Goal: Task Accomplishment & Management: Use online tool/utility

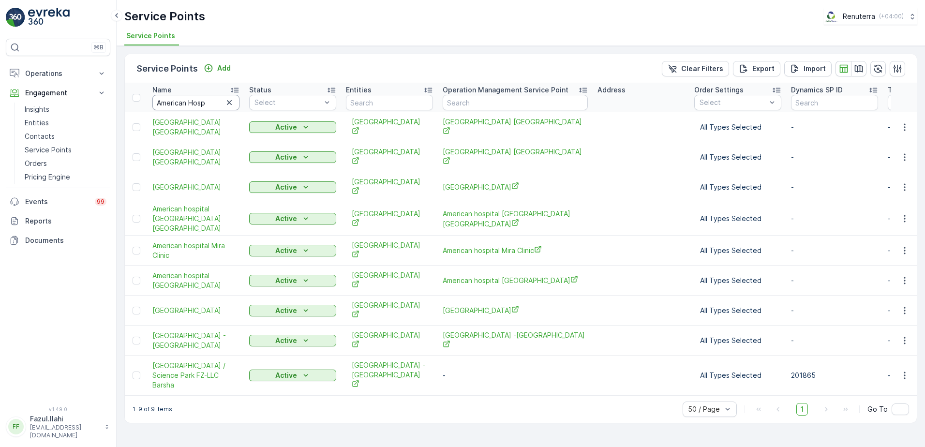
drag, startPoint x: 0, startPoint y: 0, endPoint x: 205, endPoint y: 103, distance: 229.1
click at [205, 103] on input "American Hosp" at bounding box center [195, 102] width 87 height 15
type input "Al"
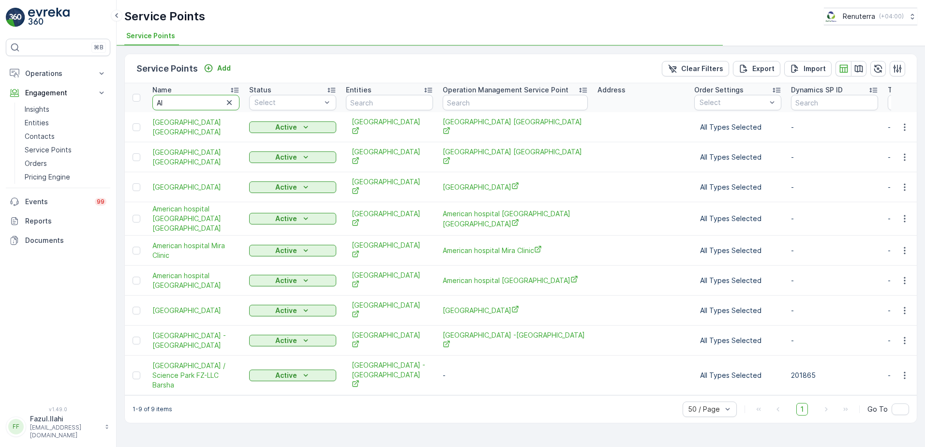
click at [203, 103] on input "Al" at bounding box center [195, 102] width 87 height 15
type input "Al Nourasa"
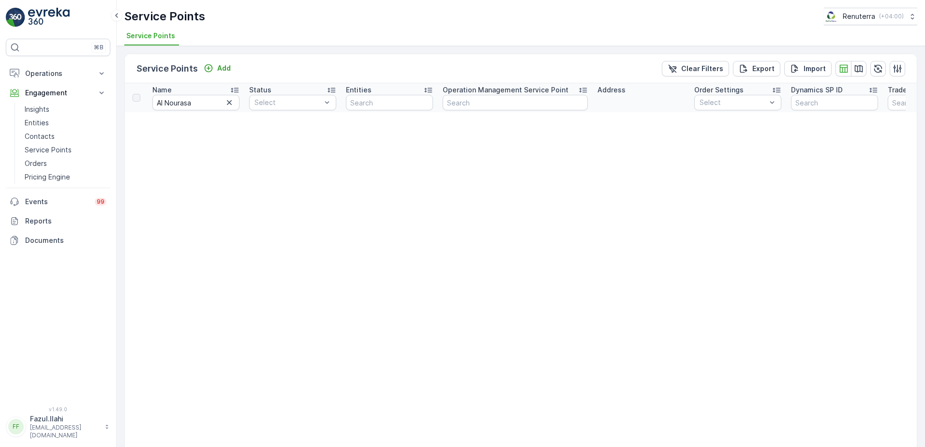
click at [203, 103] on input "Al Nourasa" at bounding box center [195, 102] width 87 height 15
type input "Al Nouras"
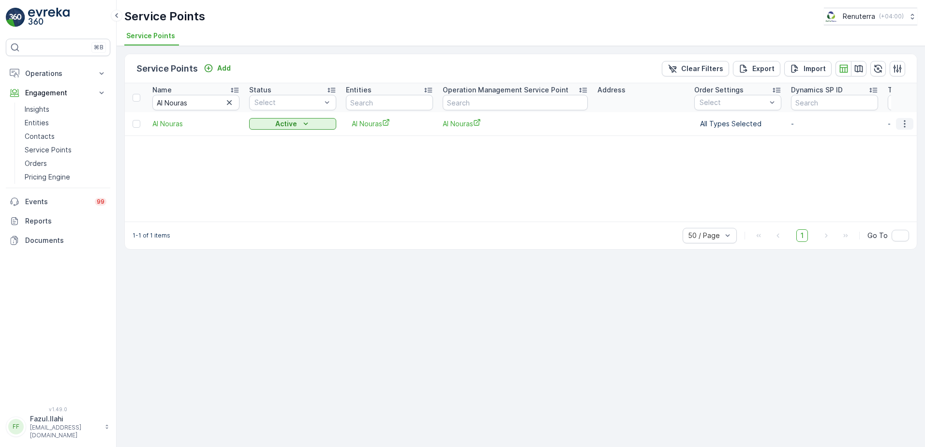
click at [908, 122] on icon "button" at bounding box center [905, 124] width 10 height 10
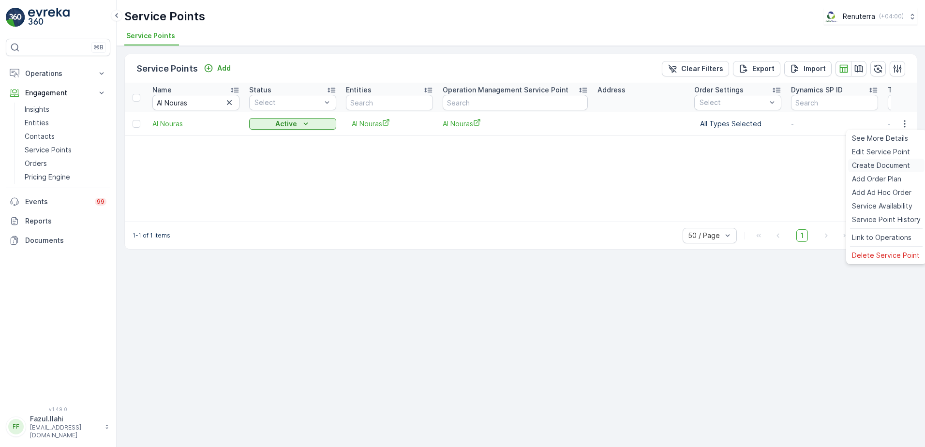
click at [868, 164] on span "Create Document" at bounding box center [881, 166] width 58 height 10
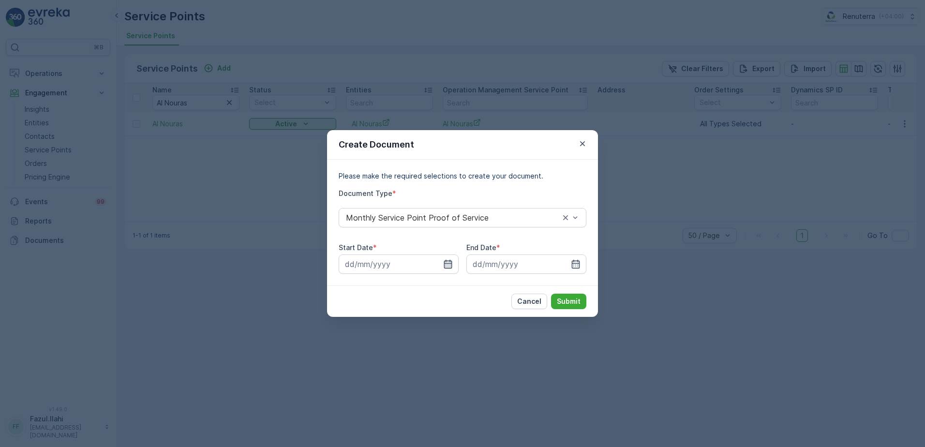
click at [444, 262] on icon "button" at bounding box center [448, 264] width 10 height 10
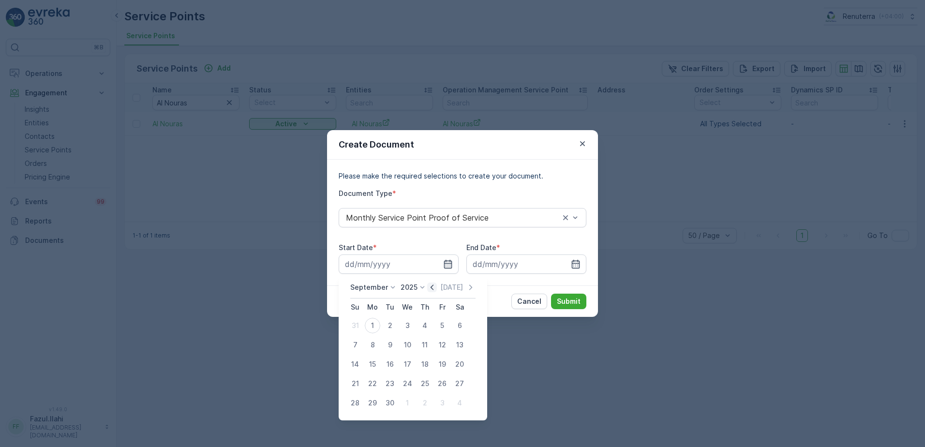
click at [430, 287] on icon "button" at bounding box center [432, 287] width 10 height 10
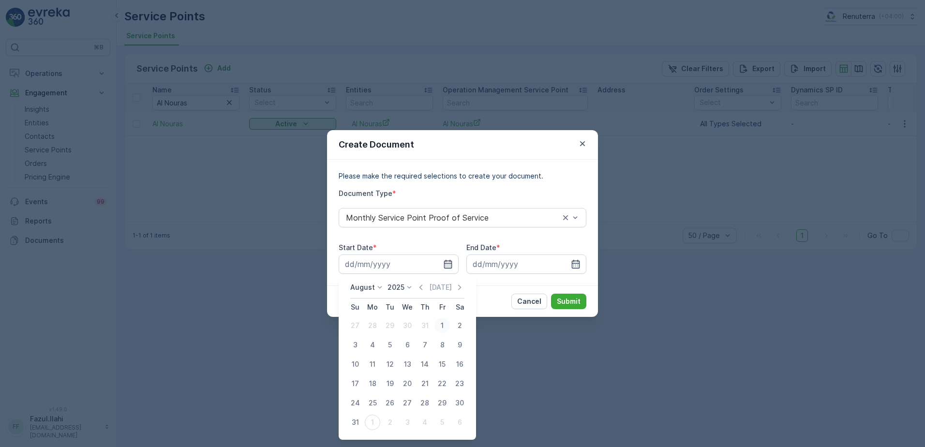
click at [444, 324] on div "1" at bounding box center [441, 325] width 15 height 15
type input "01.08.2025"
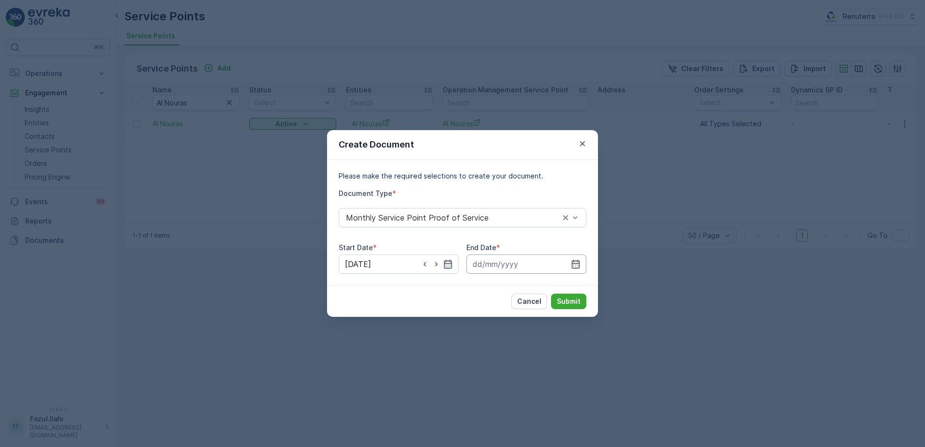
click at [581, 263] on input at bounding box center [526, 263] width 120 height 19
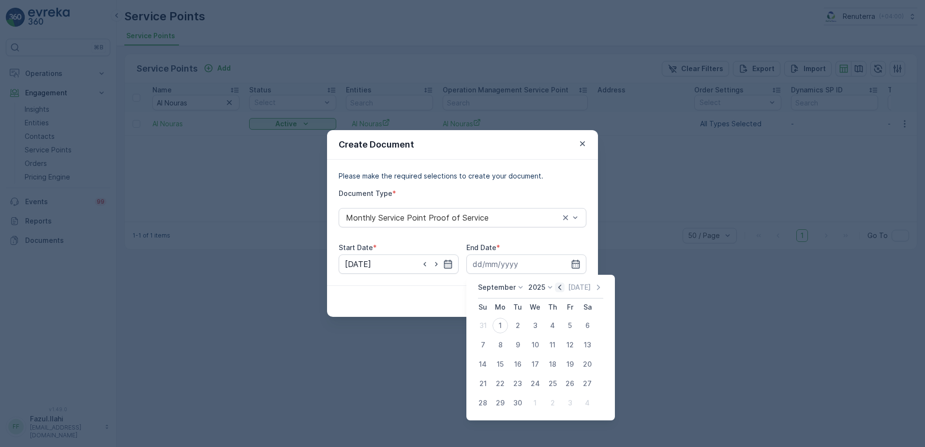
click at [556, 287] on icon "button" at bounding box center [560, 287] width 10 height 10
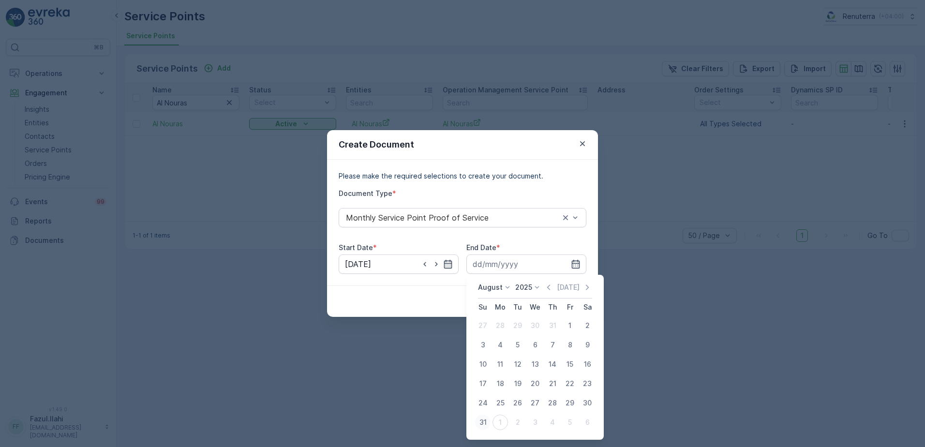
click at [481, 424] on div "31" at bounding box center [482, 421] width 15 height 15
type input "31.08.2025"
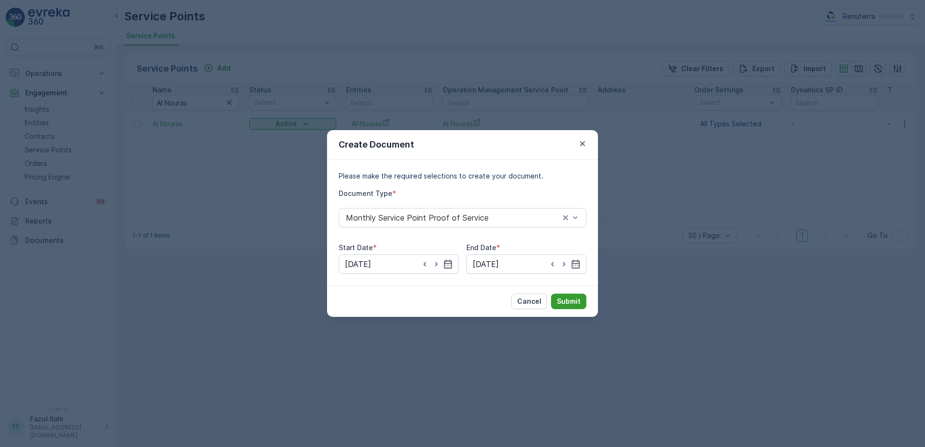
click at [583, 299] on button "Submit" at bounding box center [568, 301] width 35 height 15
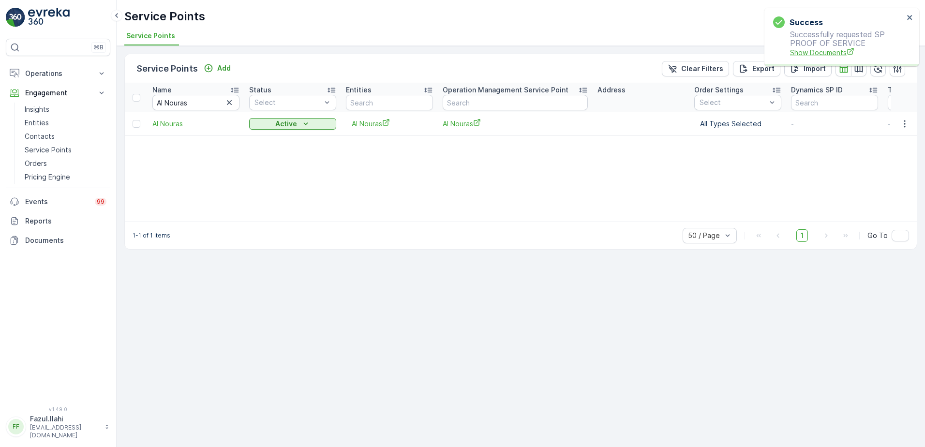
click at [814, 52] on span "Show Documents" at bounding box center [847, 52] width 114 height 10
click at [204, 100] on input "Al Nouras" at bounding box center [195, 102] width 87 height 15
type input "Dotl"
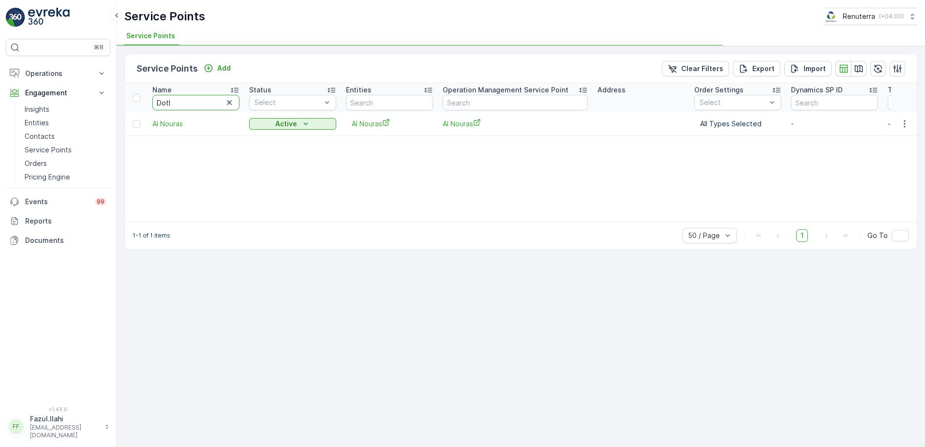
click at [204, 100] on input "Dotl" at bounding box center [195, 102] width 87 height 15
type input "Dot"
click at [204, 100] on input "Dot" at bounding box center [195, 102] width 87 height 15
type input "Dott"
click at [908, 124] on icon "button" at bounding box center [905, 124] width 10 height 10
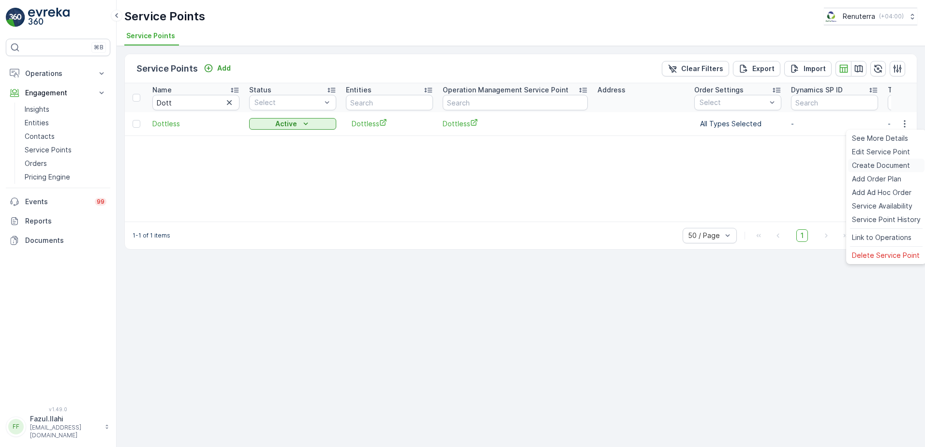
click at [884, 164] on span "Create Document" at bounding box center [881, 166] width 58 height 10
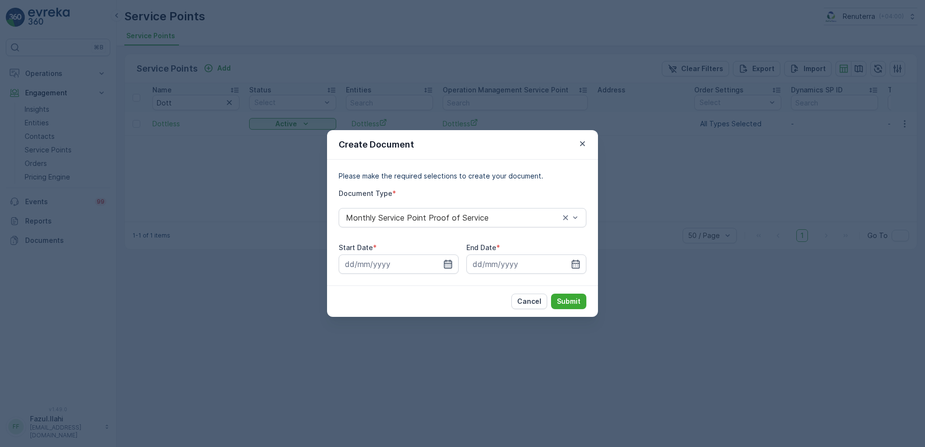
click at [449, 265] on icon "button" at bounding box center [448, 264] width 10 height 10
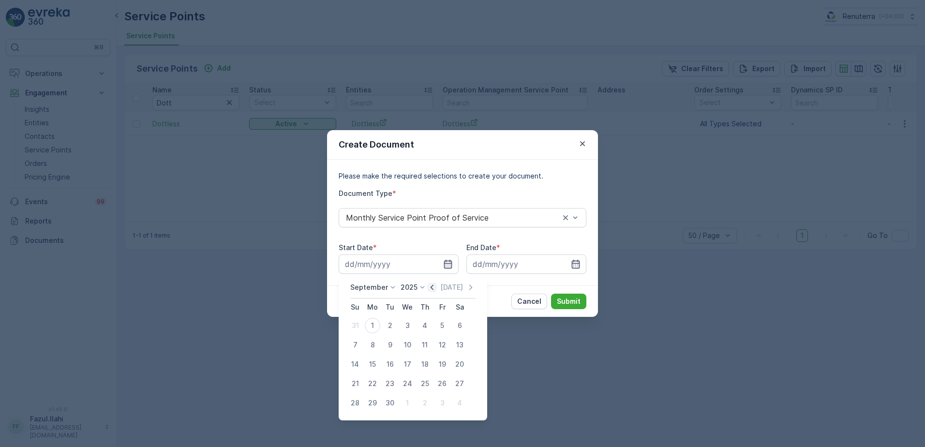
click at [432, 289] on icon "button" at bounding box center [432, 287] width 10 height 10
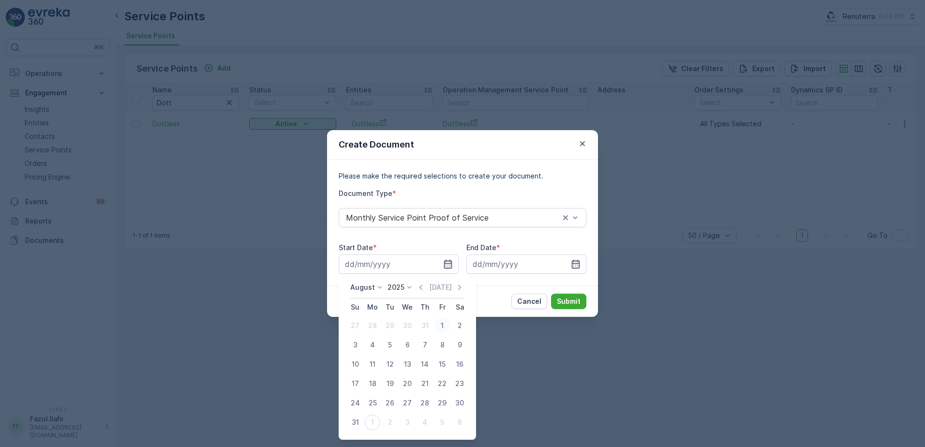
click at [441, 325] on div "1" at bounding box center [441, 325] width 15 height 15
type input "01.08.2025"
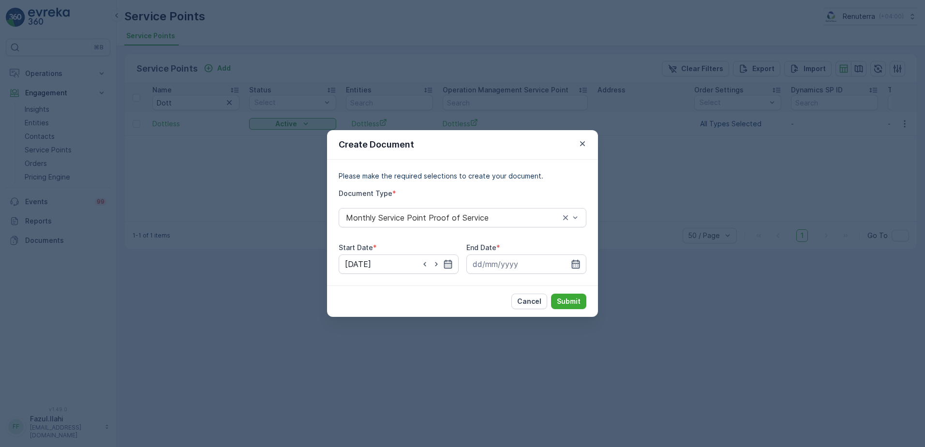
click at [575, 262] on icon "button" at bounding box center [576, 264] width 10 height 10
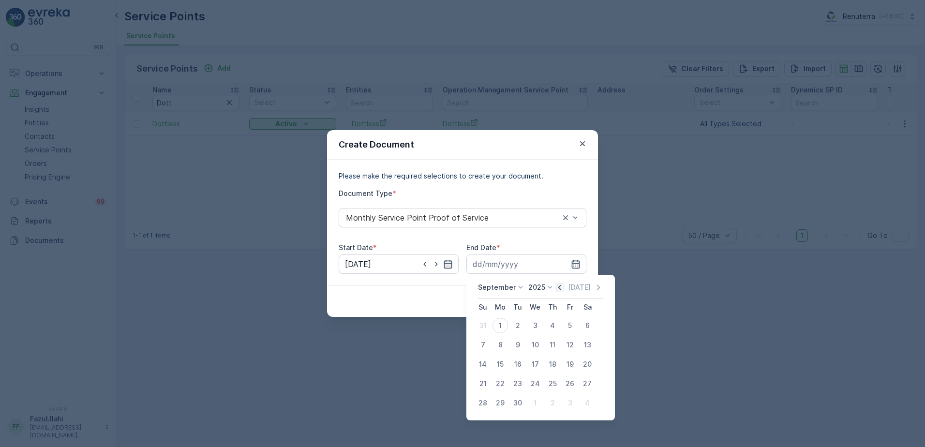
click at [557, 285] on icon "button" at bounding box center [560, 287] width 10 height 10
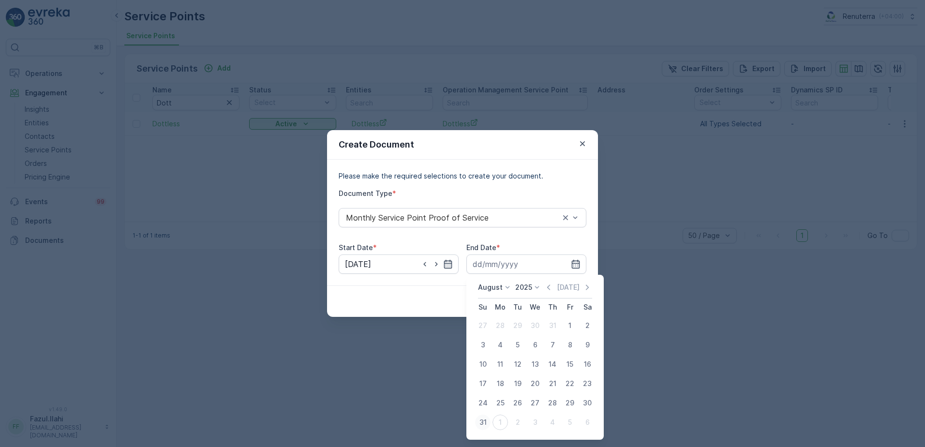
click at [488, 423] on div "31" at bounding box center [482, 421] width 15 height 15
type input "31.08.2025"
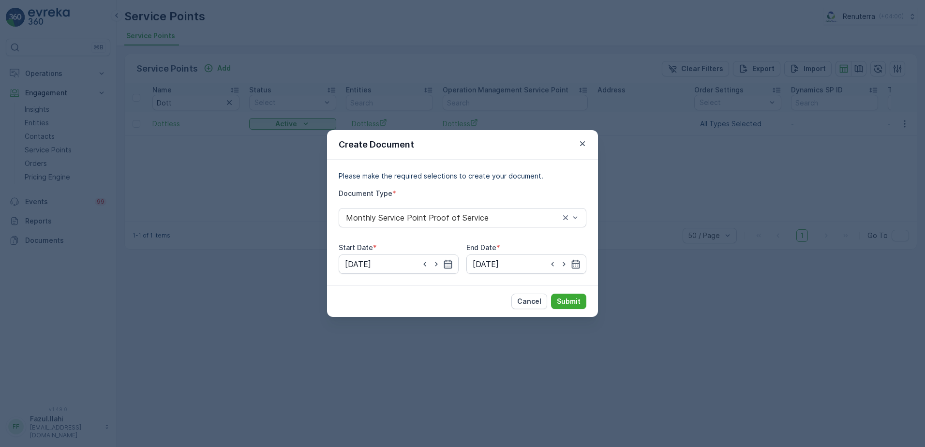
click at [588, 296] on div "Cancel Submit" at bounding box center [462, 300] width 271 height 31
click at [580, 298] on button "Submit" at bounding box center [568, 301] width 35 height 15
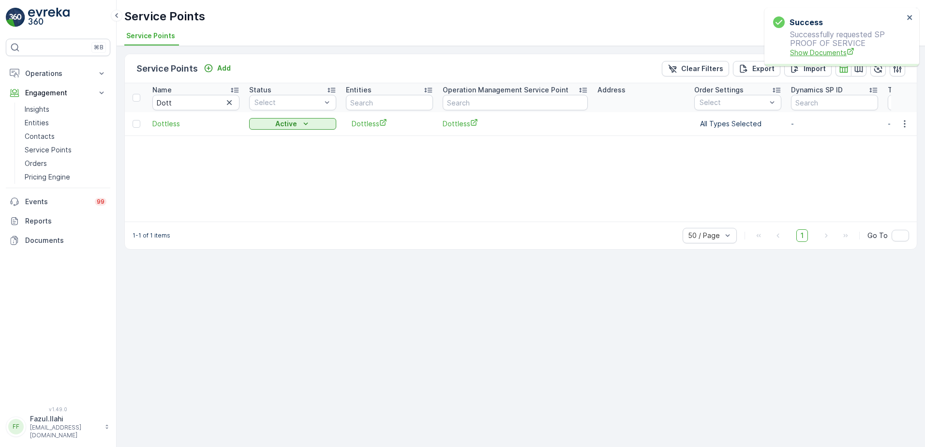
click at [817, 52] on span "Show Documents" at bounding box center [847, 52] width 114 height 10
click at [205, 98] on input "Dott" at bounding box center [195, 102] width 87 height 15
click at [205, 100] on input "Dott" at bounding box center [195, 102] width 87 height 15
type input "Imd"
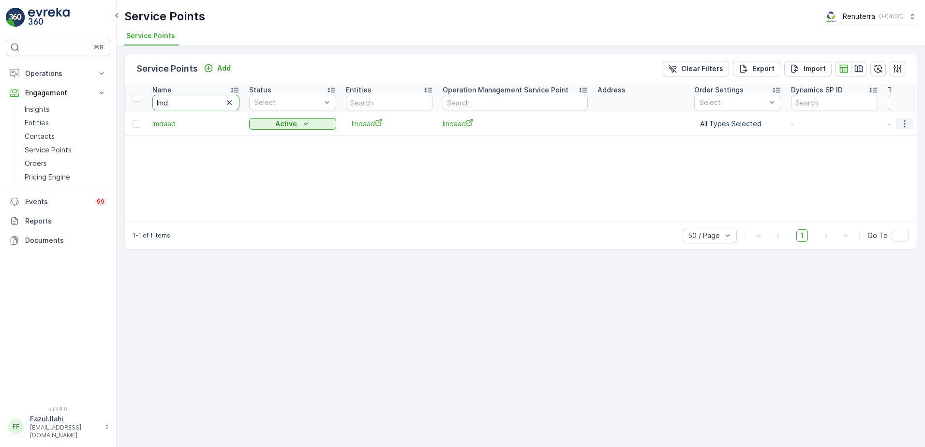
click at [905, 124] on icon "button" at bounding box center [905, 124] width 10 height 10
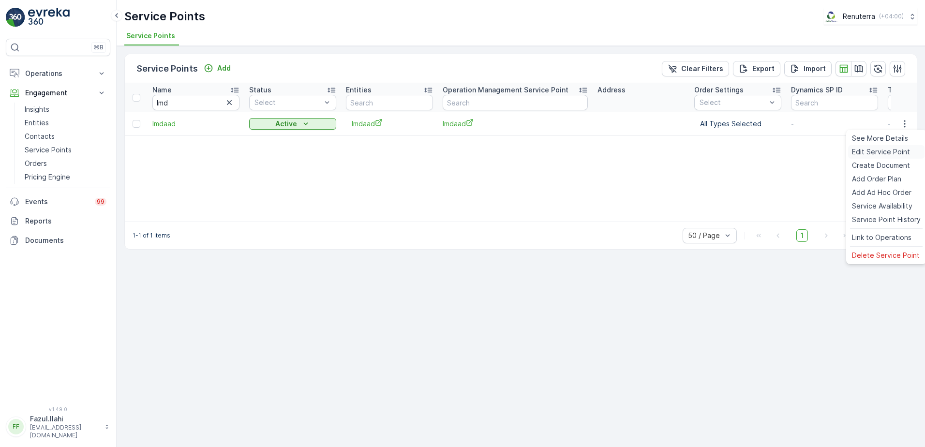
click at [885, 158] on div "Edit Service Point" at bounding box center [886, 152] width 76 height 14
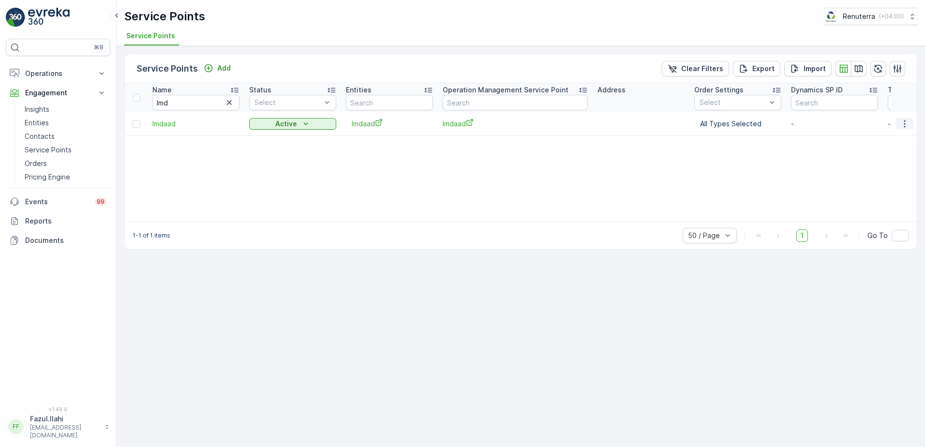
click at [905, 122] on icon "button" at bounding box center [905, 124] width 10 height 10
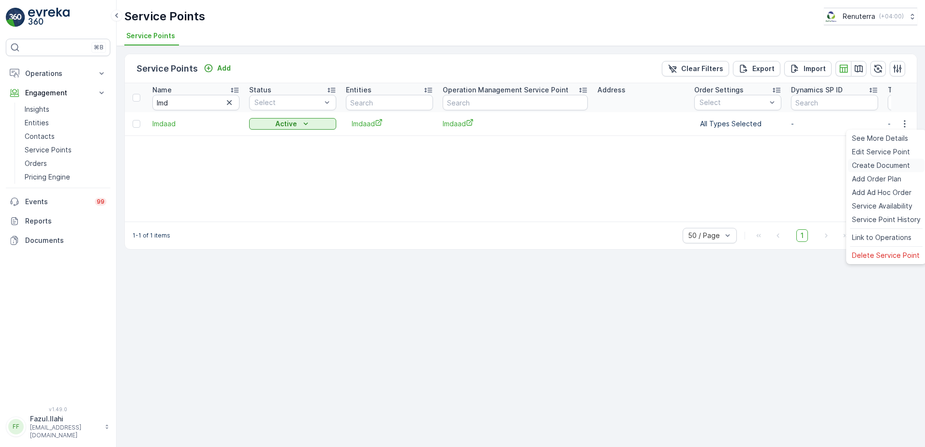
click at [883, 164] on span "Create Document" at bounding box center [881, 166] width 58 height 10
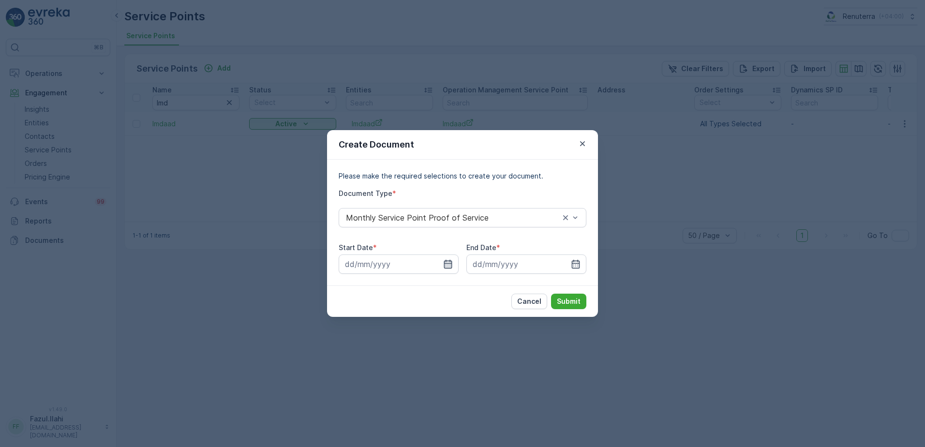
click at [450, 265] on icon "button" at bounding box center [448, 264] width 8 height 9
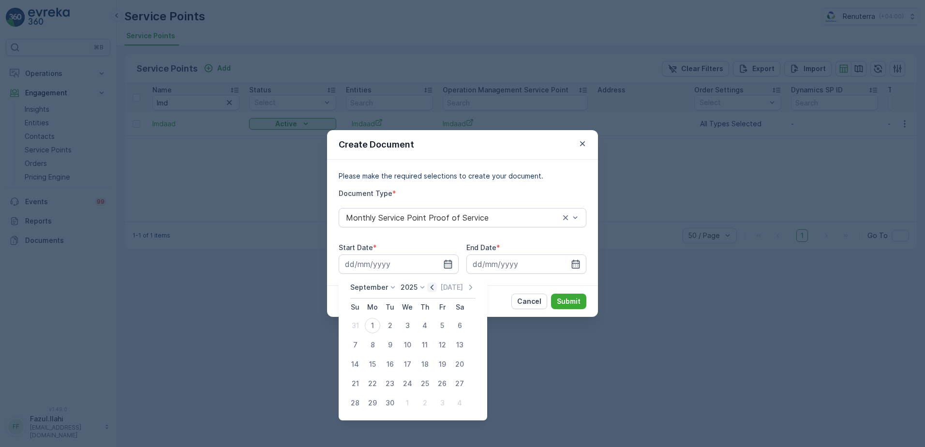
click at [427, 290] on icon "button" at bounding box center [432, 287] width 10 height 10
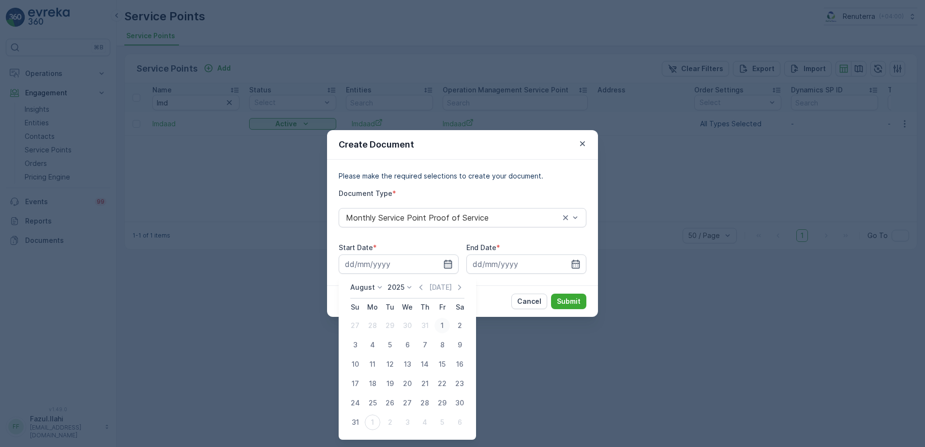
click at [440, 324] on div "1" at bounding box center [441, 325] width 15 height 15
type input "01.08.2025"
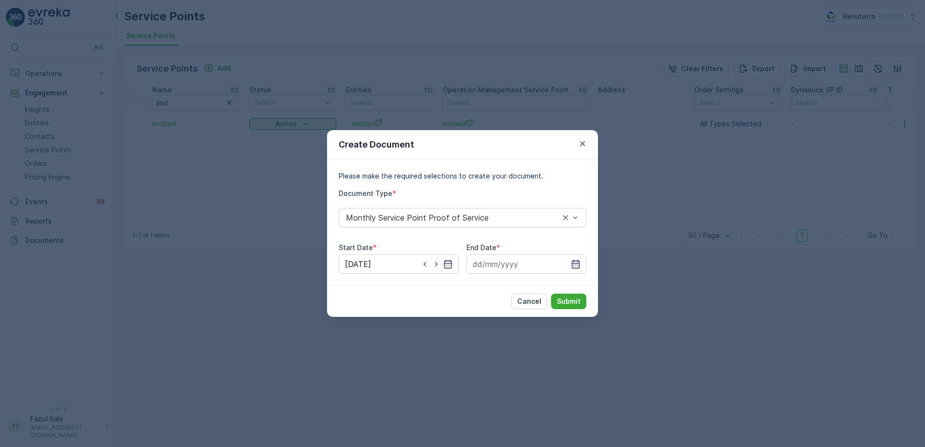
click at [578, 260] on icon "button" at bounding box center [576, 264] width 8 height 9
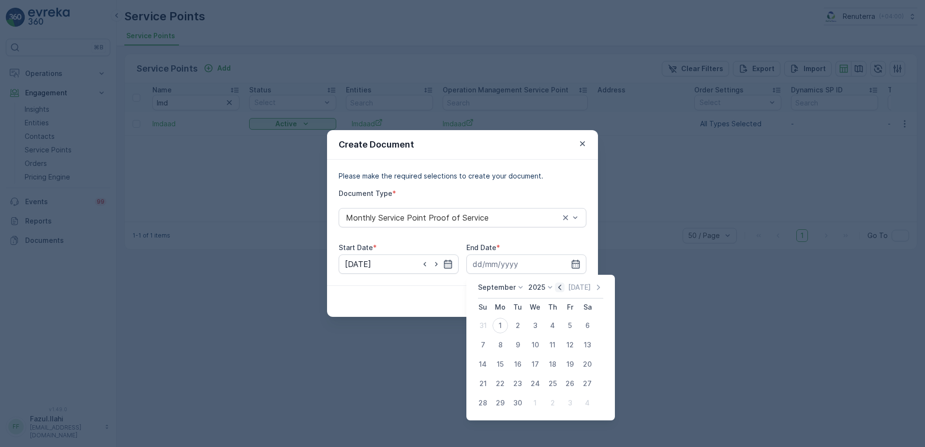
click at [559, 283] on icon "button" at bounding box center [560, 287] width 10 height 10
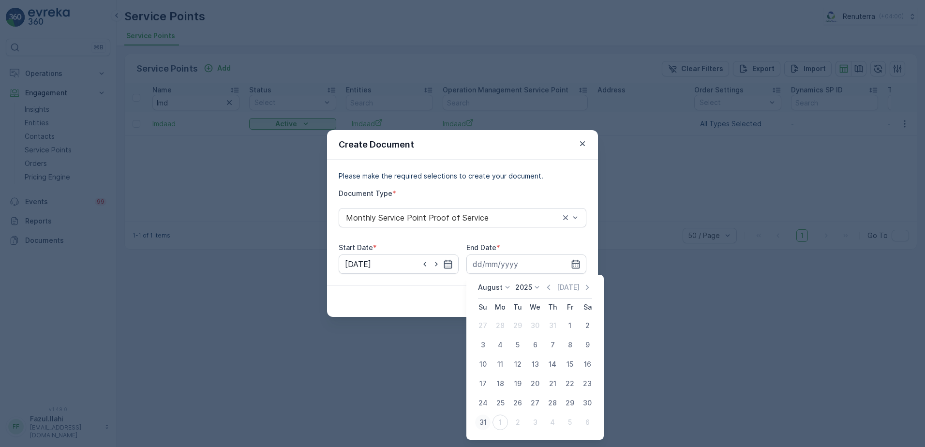
click at [481, 423] on div "31" at bounding box center [482, 421] width 15 height 15
type input "31.08.2025"
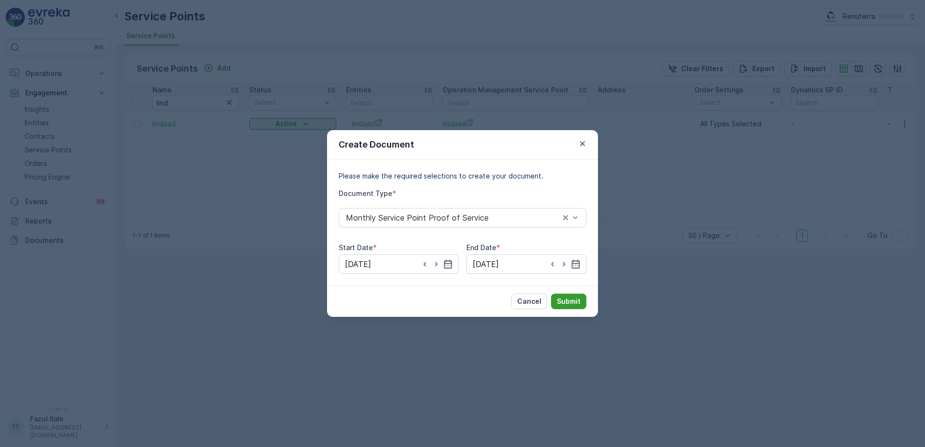
click at [562, 300] on p "Submit" at bounding box center [569, 301] width 24 height 10
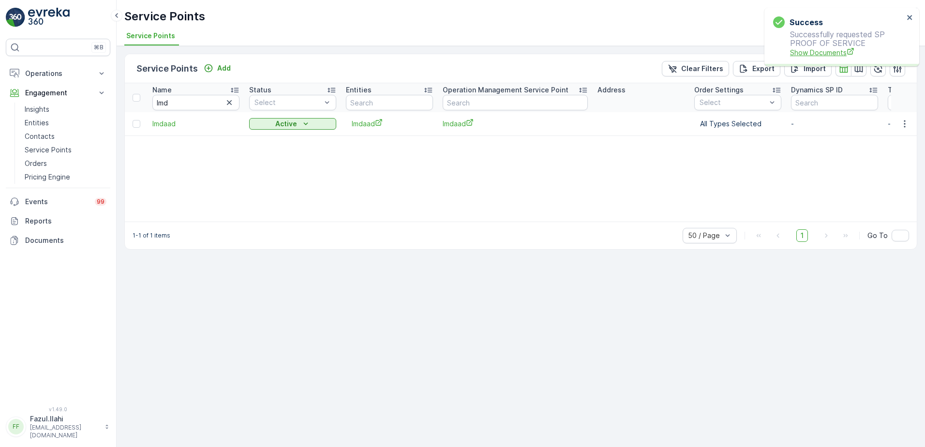
click at [833, 53] on span "Show Documents" at bounding box center [847, 52] width 114 height 10
click at [197, 101] on input "Imd" at bounding box center [195, 102] width 87 height 15
type input "Salamu"
click at [194, 108] on input "Salamu" at bounding box center [195, 102] width 87 height 15
type input "Salamul"
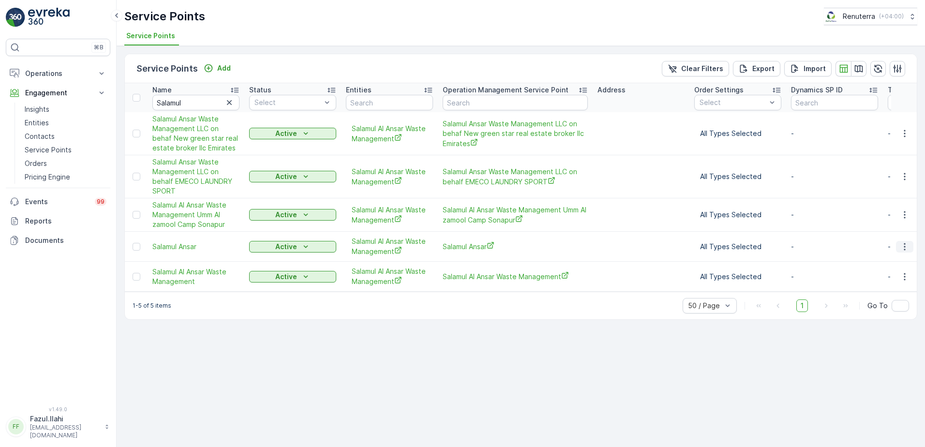
click at [903, 247] on icon "button" at bounding box center [905, 247] width 10 height 10
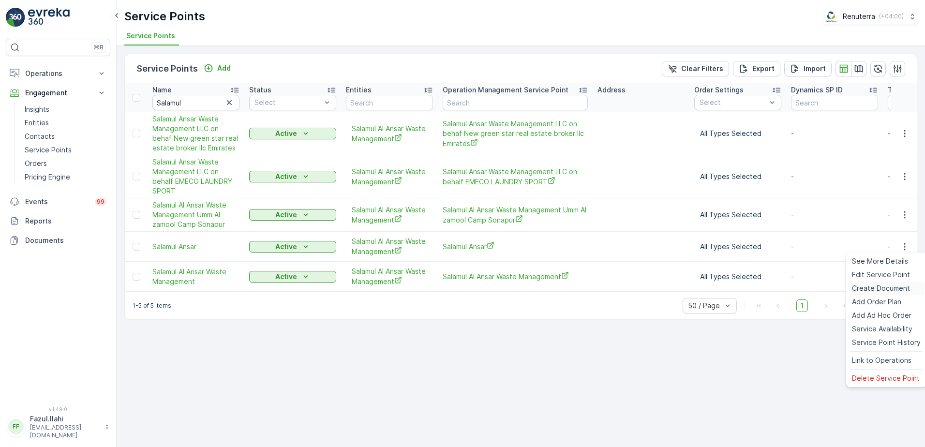
click at [872, 291] on span "Create Document" at bounding box center [881, 288] width 58 height 10
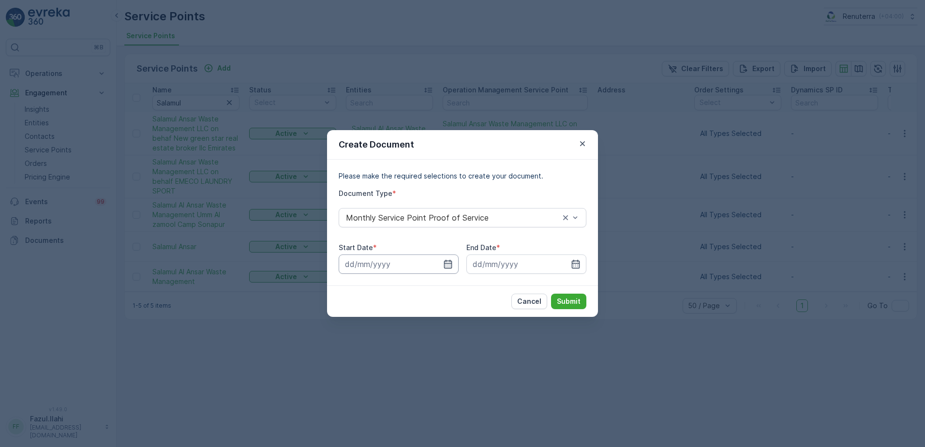
click at [441, 261] on input at bounding box center [399, 263] width 120 height 19
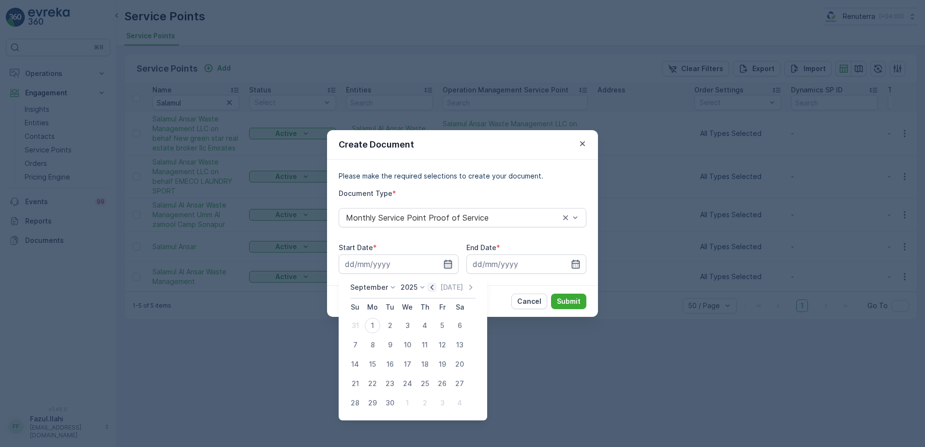
click at [432, 283] on icon "button" at bounding box center [432, 287] width 10 height 10
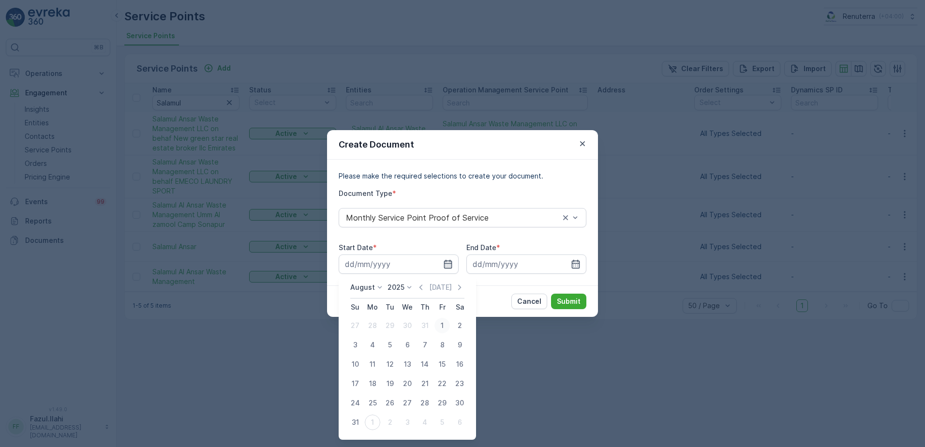
click at [447, 322] on div "1" at bounding box center [441, 325] width 15 height 15
type input "01.08.2025"
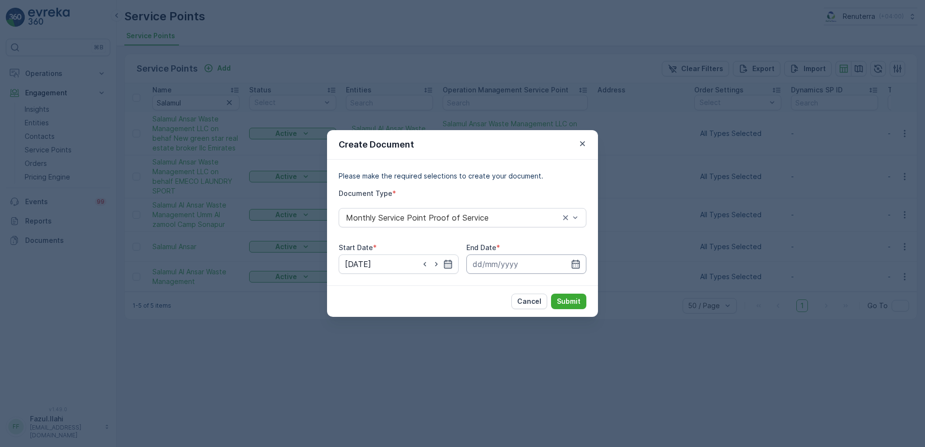
click at [568, 264] on input at bounding box center [526, 263] width 120 height 19
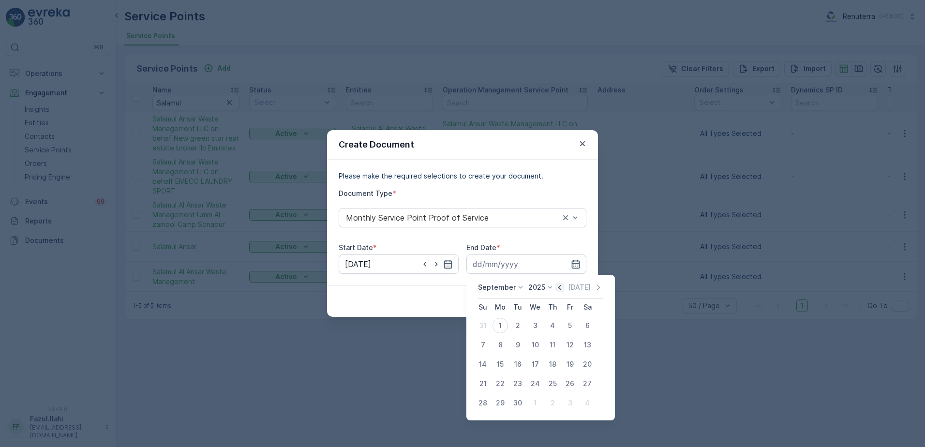
click at [559, 283] on icon "button" at bounding box center [560, 287] width 10 height 10
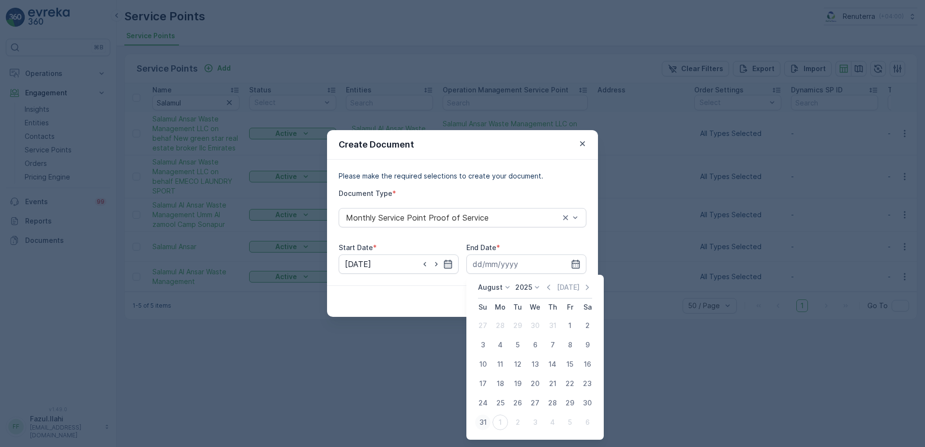
click at [485, 420] on div "31" at bounding box center [482, 421] width 15 height 15
type input "31.08.2025"
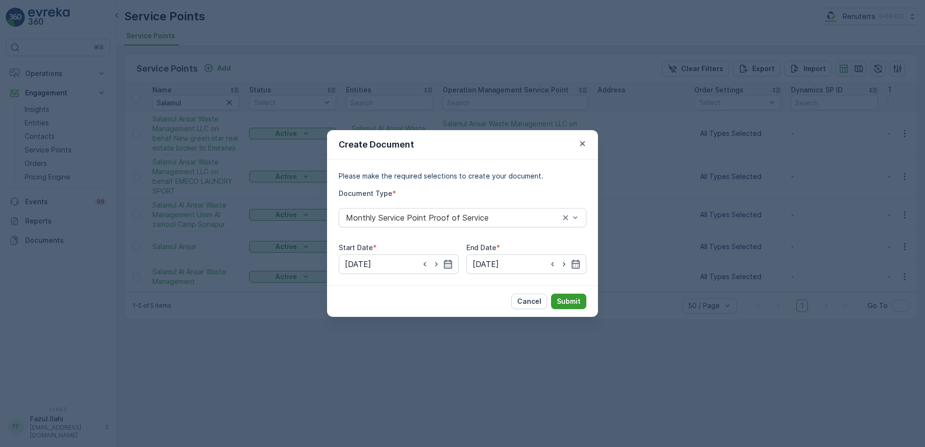
click at [572, 304] on p "Submit" at bounding box center [569, 301] width 24 height 10
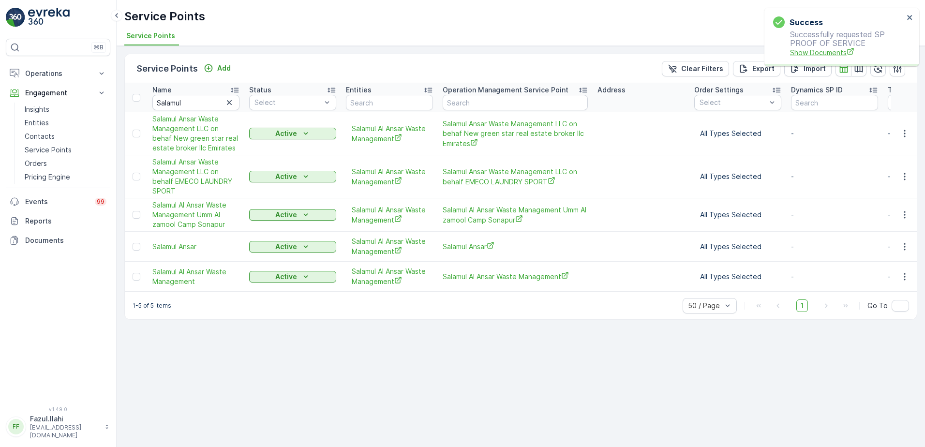
click at [802, 51] on span "Show Documents" at bounding box center [847, 52] width 114 height 10
click at [198, 106] on input "Salamul" at bounding box center [195, 102] width 87 height 15
type input "Di"
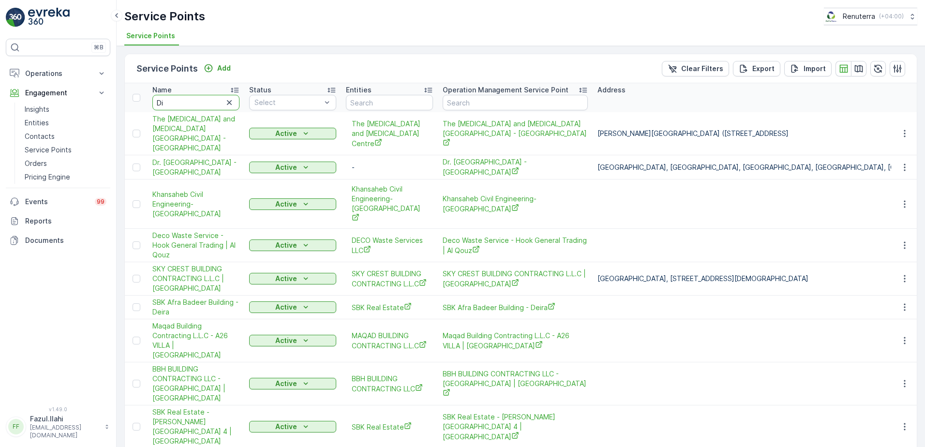
click at [198, 106] on input "Di" at bounding box center [195, 102] width 87 height 15
type input "Dubai"
click at [198, 106] on input "Dubai" at bounding box center [195, 102] width 87 height 15
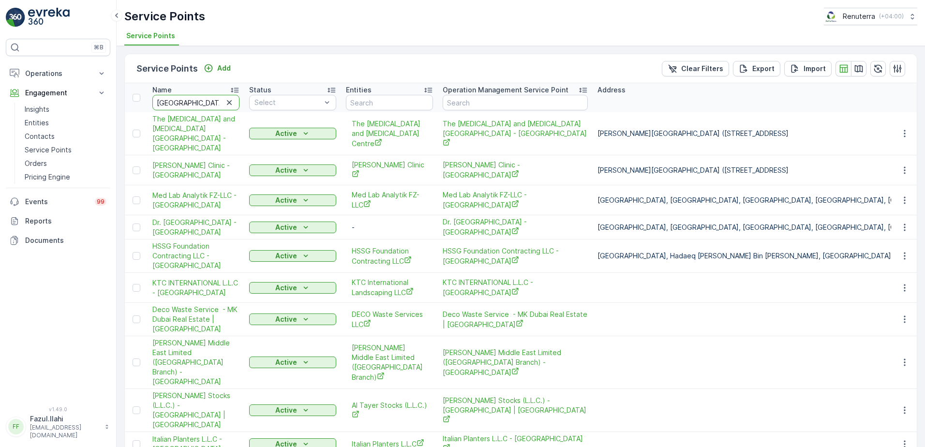
click at [198, 106] on input "Dubai" at bounding box center [195, 102] width 87 height 15
type input "Dubai London"
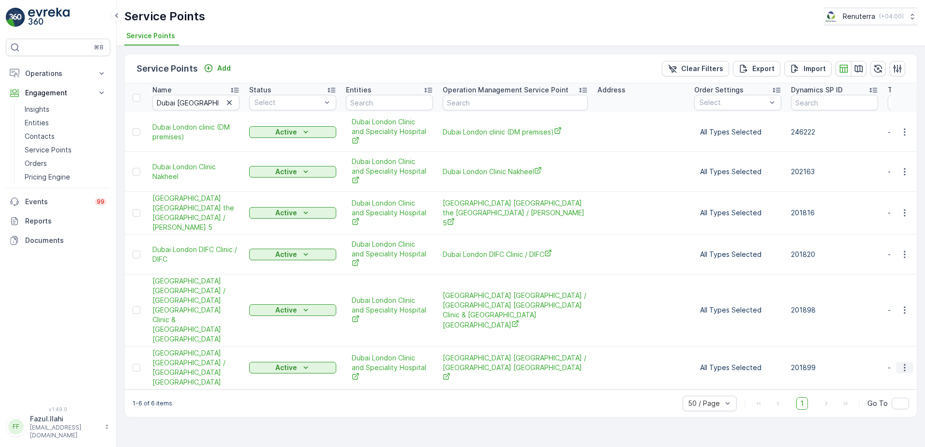
click at [901, 363] on icon "button" at bounding box center [905, 368] width 10 height 10
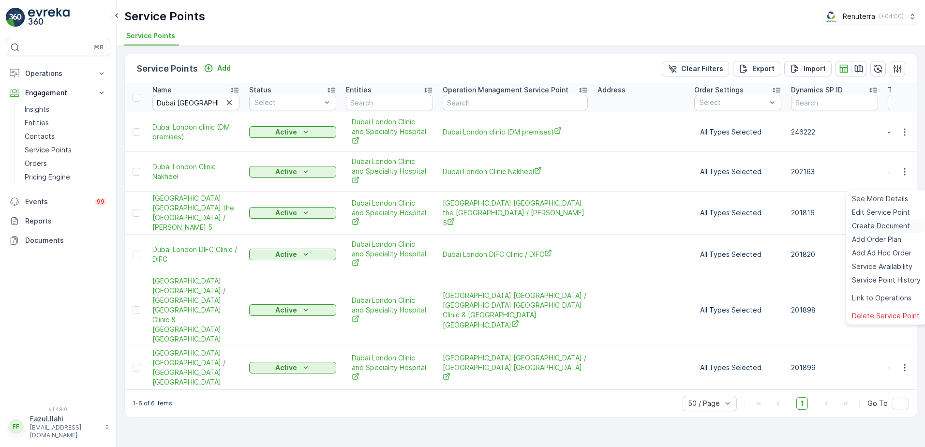
click at [856, 227] on span "Create Document" at bounding box center [881, 226] width 58 height 10
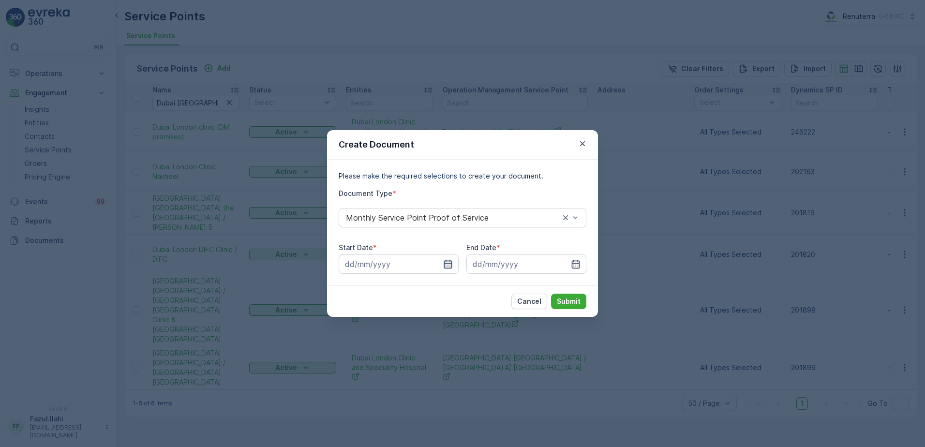
click at [451, 266] on icon "button" at bounding box center [448, 264] width 10 height 10
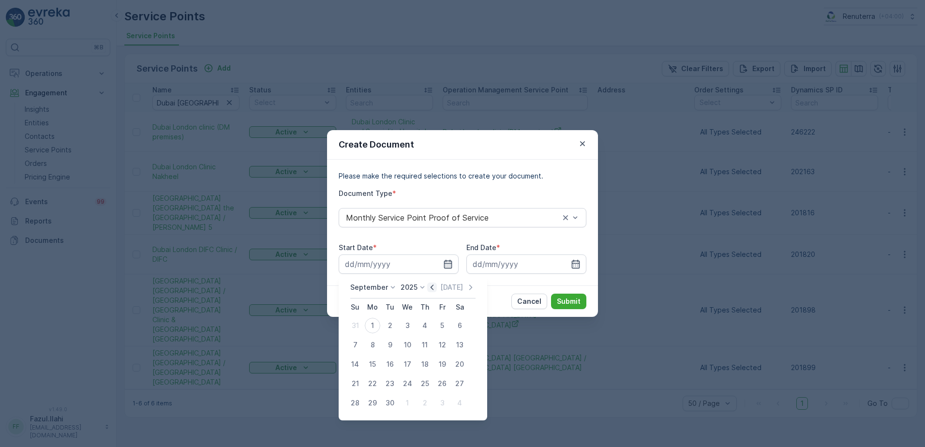
click at [435, 287] on icon "button" at bounding box center [432, 287] width 10 height 10
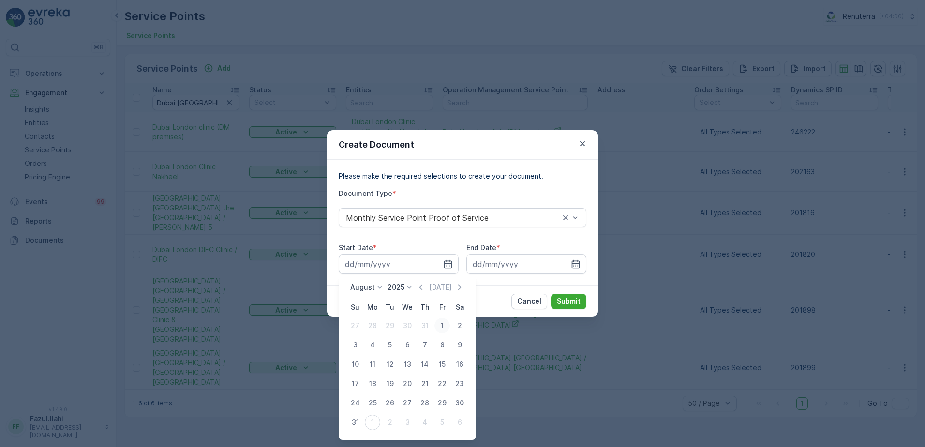
click at [443, 325] on div "1" at bounding box center [441, 325] width 15 height 15
type input "01.08.2025"
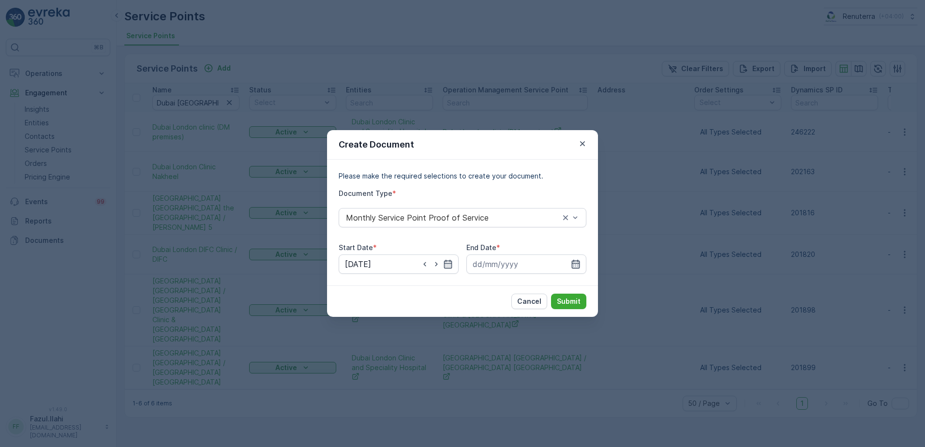
click at [577, 264] on icon "button" at bounding box center [576, 264] width 10 height 10
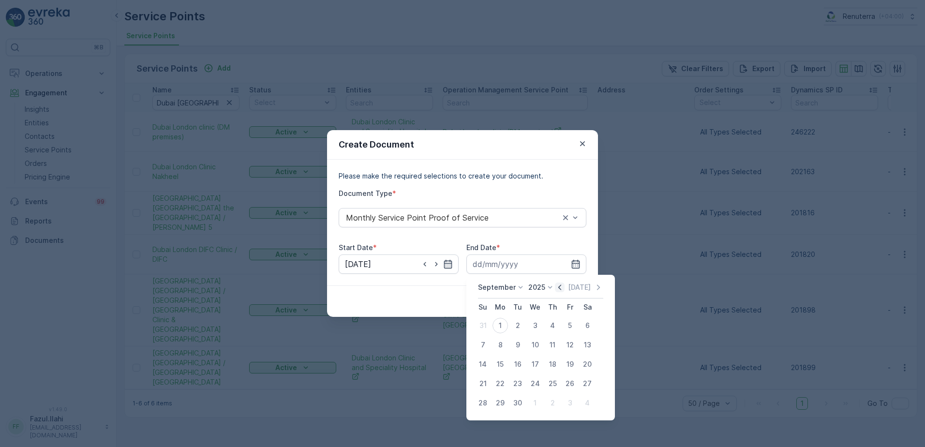
click at [561, 289] on icon "button" at bounding box center [560, 287] width 10 height 10
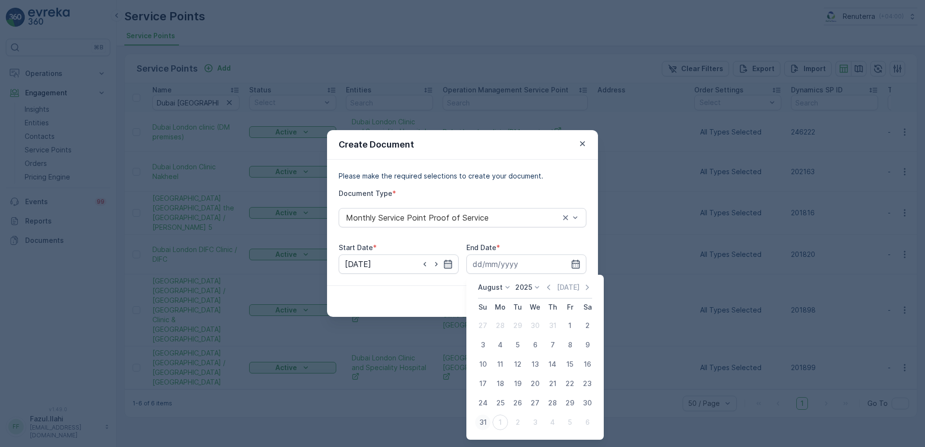
click at [480, 425] on div "31" at bounding box center [482, 421] width 15 height 15
type input "31.08.2025"
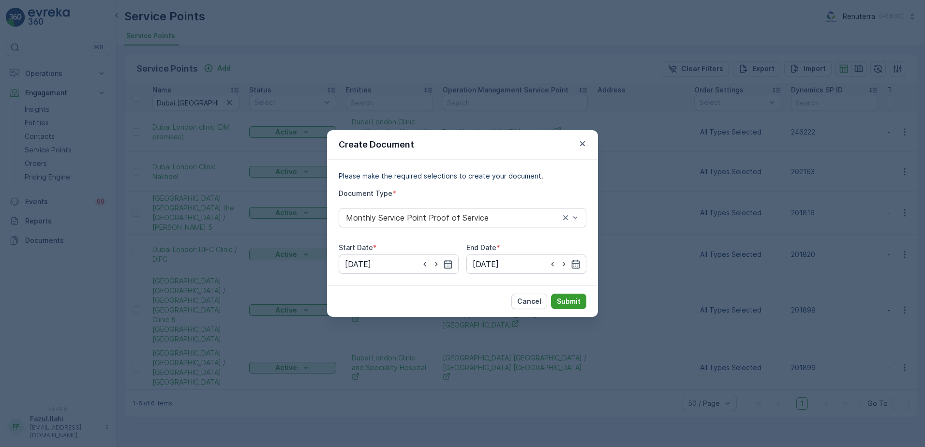
click at [573, 300] on p "Submit" at bounding box center [569, 301] width 24 height 10
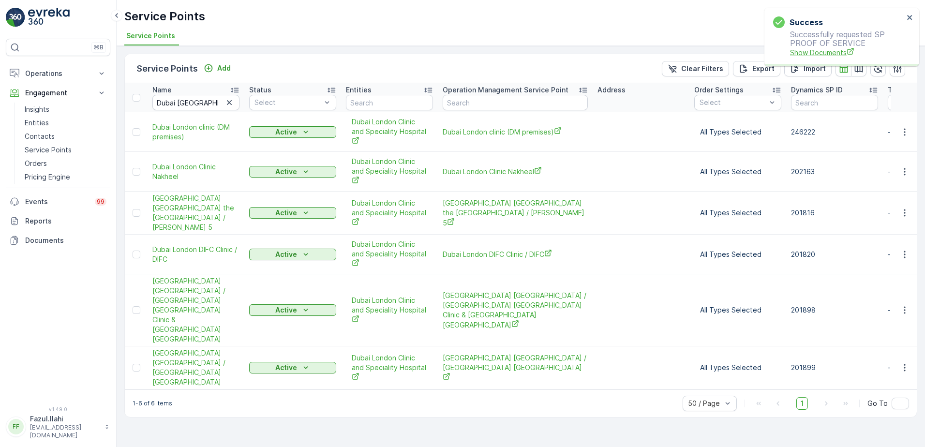
click at [832, 53] on span "Show Documents" at bounding box center [847, 52] width 114 height 10
click at [905, 305] on icon "button" at bounding box center [905, 310] width 10 height 10
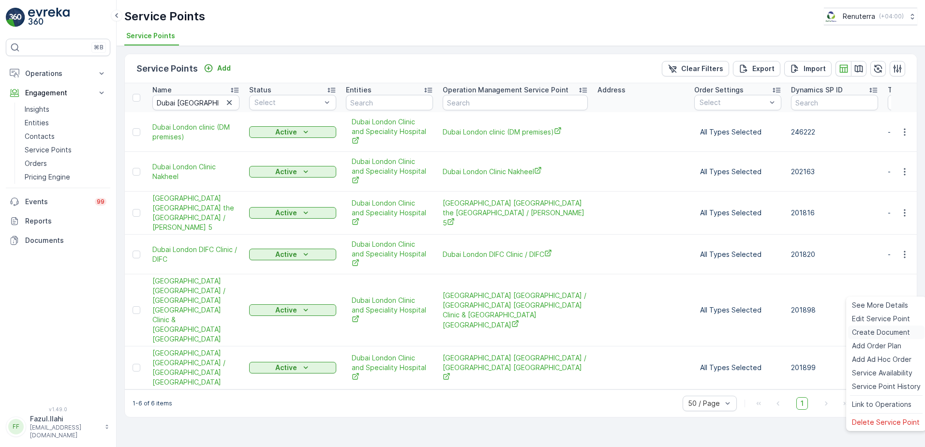
click at [869, 330] on span "Create Document" at bounding box center [881, 332] width 58 height 10
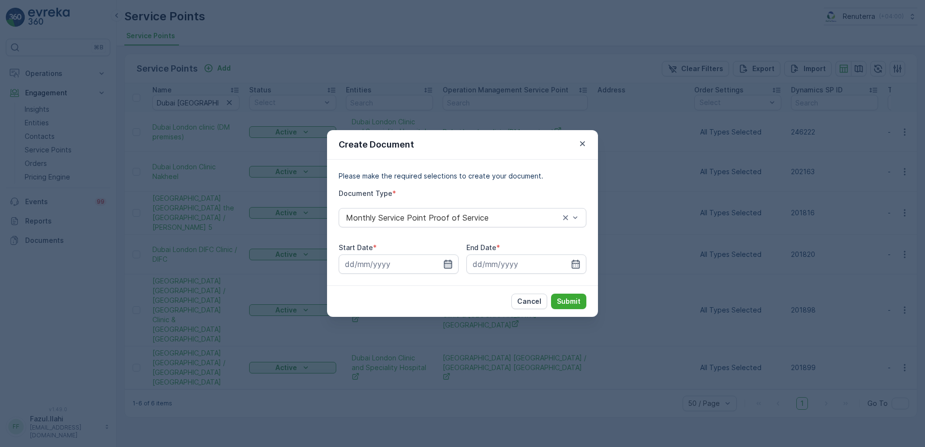
click at [449, 262] on icon "button" at bounding box center [448, 264] width 10 height 10
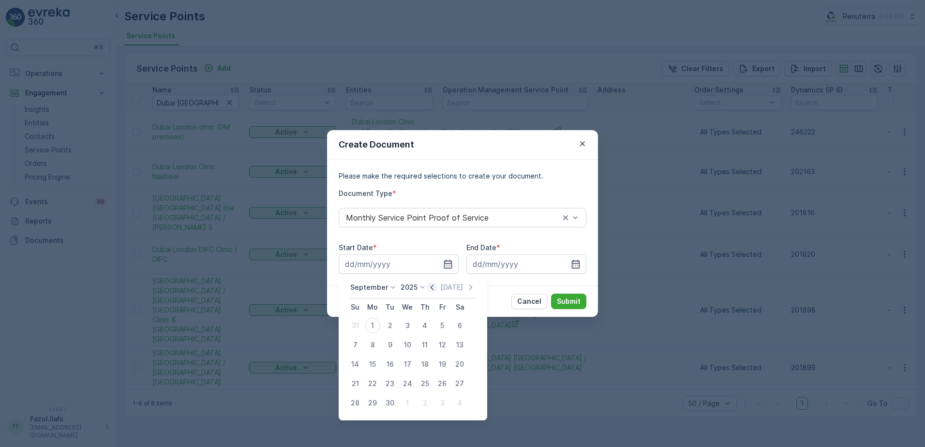
click at [427, 288] on icon "button" at bounding box center [432, 287] width 10 height 10
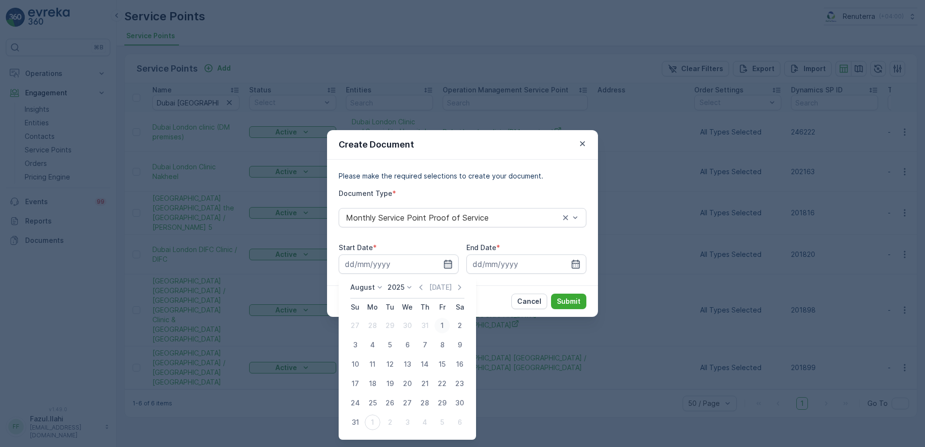
click at [442, 322] on div "1" at bounding box center [441, 325] width 15 height 15
type input "01.08.2025"
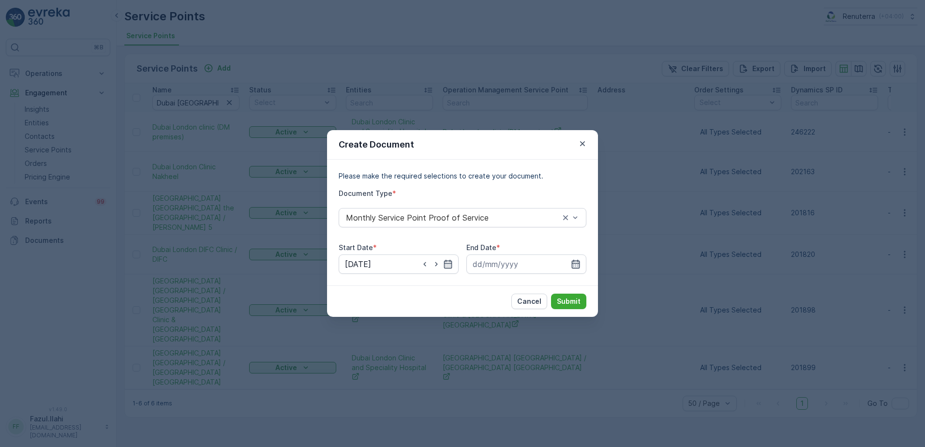
click at [575, 266] on icon "button" at bounding box center [576, 264] width 10 height 10
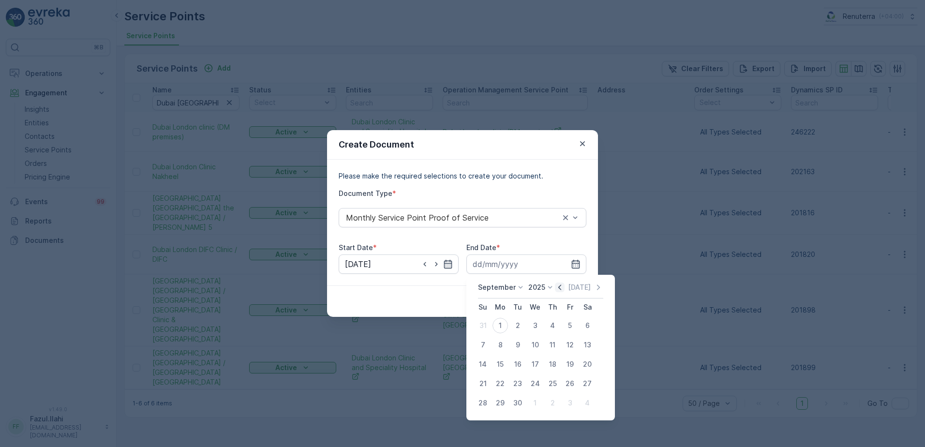
click at [558, 287] on icon "button" at bounding box center [559, 286] width 3 height 5
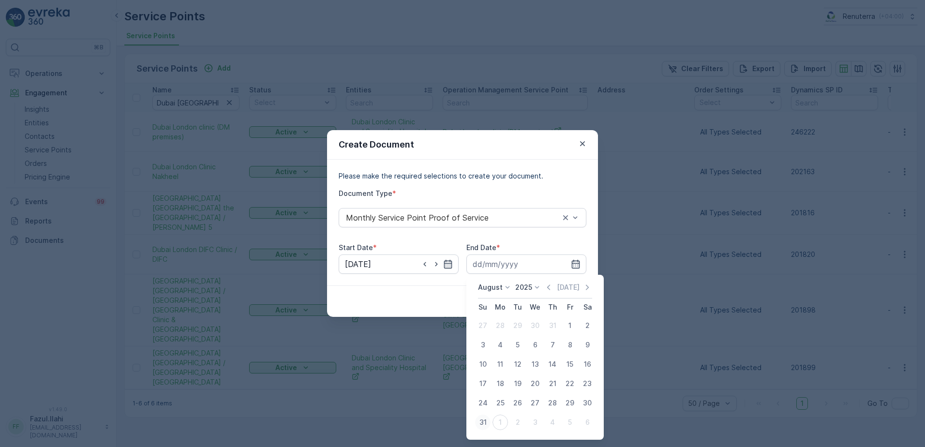
click at [477, 426] on div "31" at bounding box center [482, 421] width 15 height 15
type input "31.08.2025"
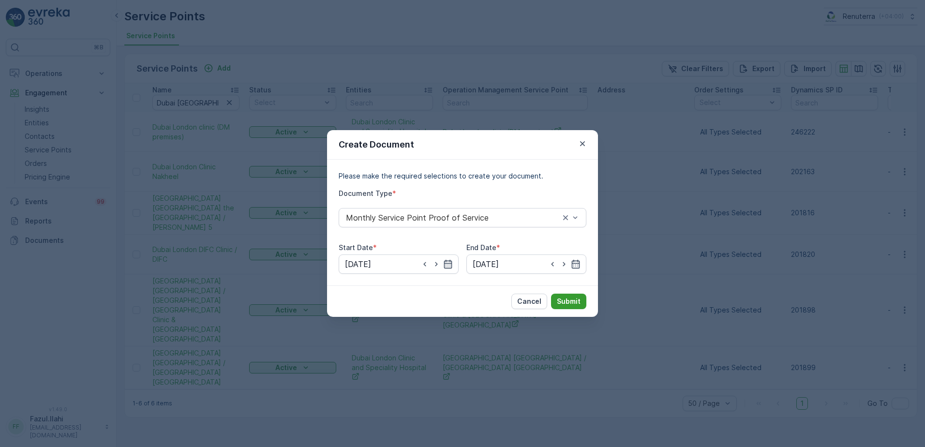
click at [573, 298] on p "Submit" at bounding box center [569, 301] width 24 height 10
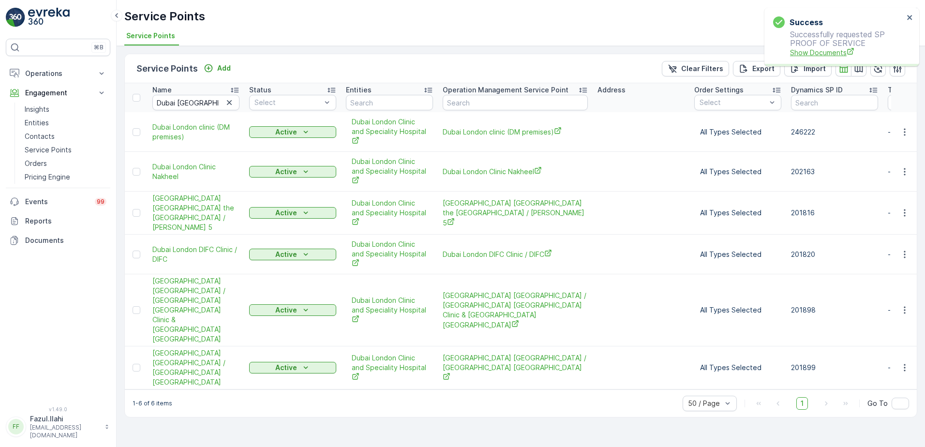
click at [811, 53] on span "Show Documents" at bounding box center [847, 52] width 114 height 10
click at [904, 250] on icon "button" at bounding box center [905, 255] width 10 height 10
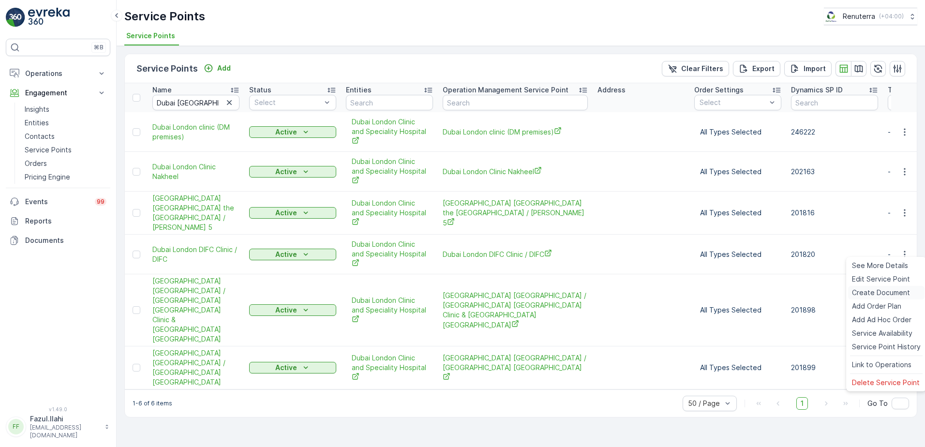
click at [886, 291] on span "Create Document" at bounding box center [881, 293] width 58 height 10
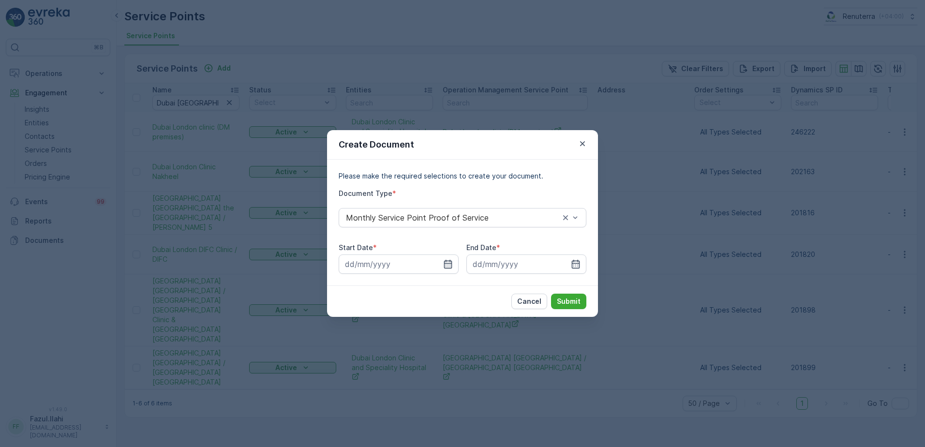
drag, startPoint x: 449, startPoint y: 259, endPoint x: 444, endPoint y: 241, distance: 18.4
click at [444, 242] on div "Please make the required selections to create your document. Document Type * Mo…" at bounding box center [463, 222] width 248 height 103
click at [448, 260] on icon "button" at bounding box center [448, 264] width 10 height 10
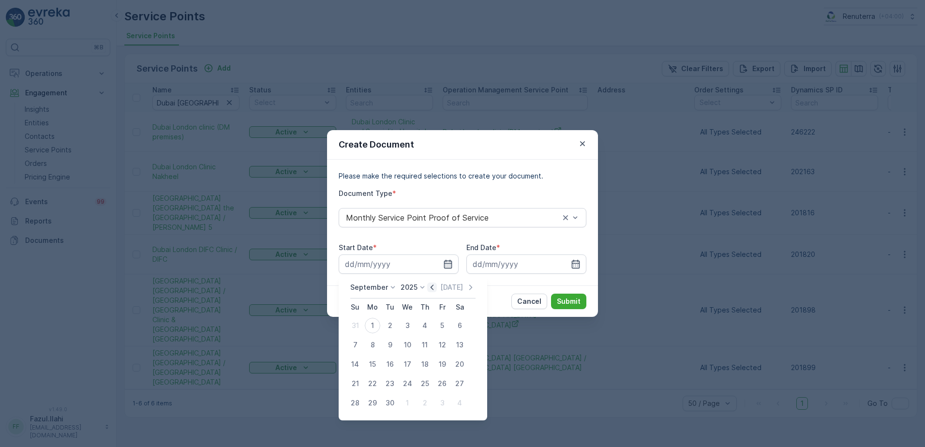
click at [429, 287] on icon "button" at bounding box center [432, 287] width 10 height 10
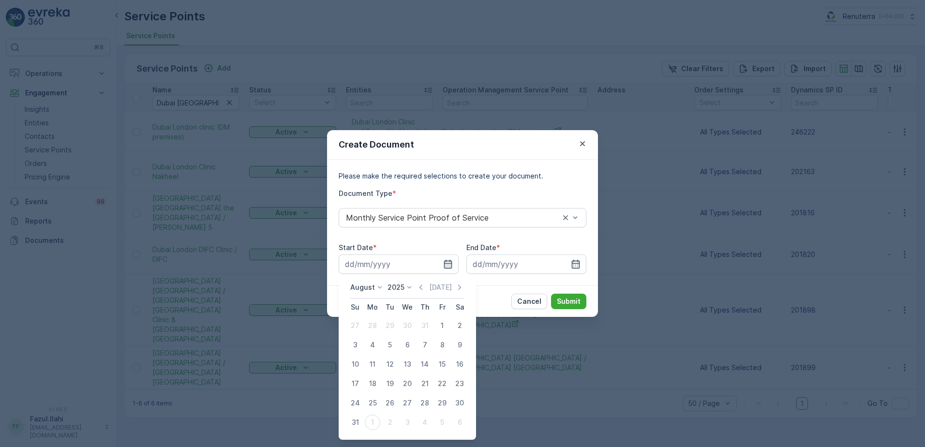
click at [440, 319] on div "1" at bounding box center [441, 325] width 15 height 15
type input "01.08.2025"
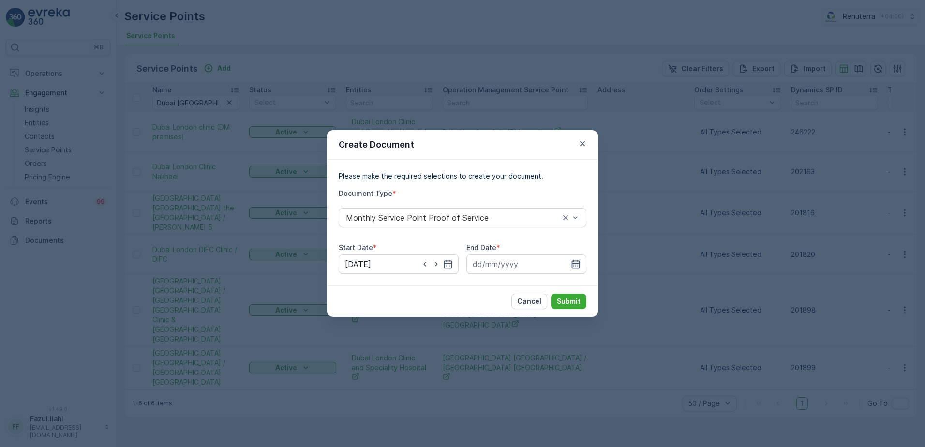
click at [572, 266] on icon "button" at bounding box center [576, 264] width 8 height 9
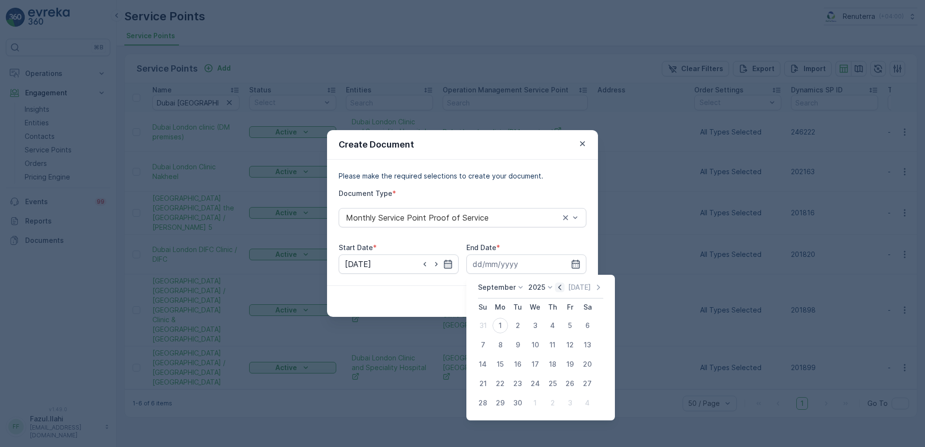
click at [556, 285] on icon "button" at bounding box center [560, 287] width 10 height 10
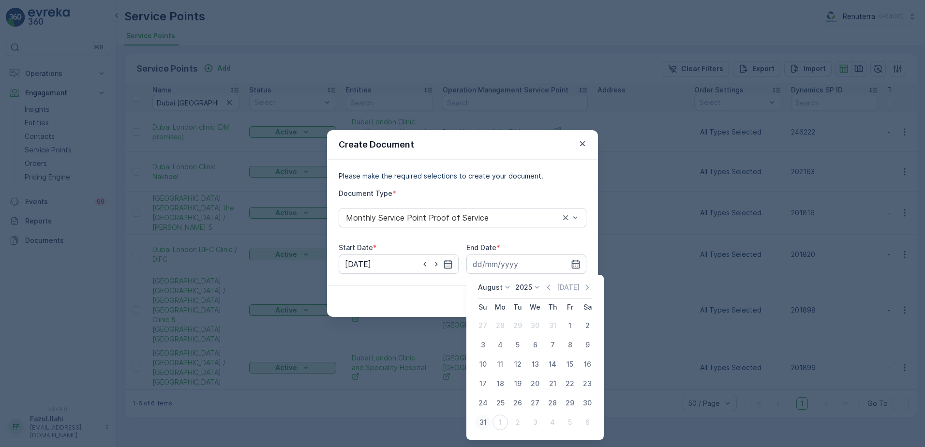
click at [481, 421] on div "31" at bounding box center [482, 421] width 15 height 15
type input "31.08.2025"
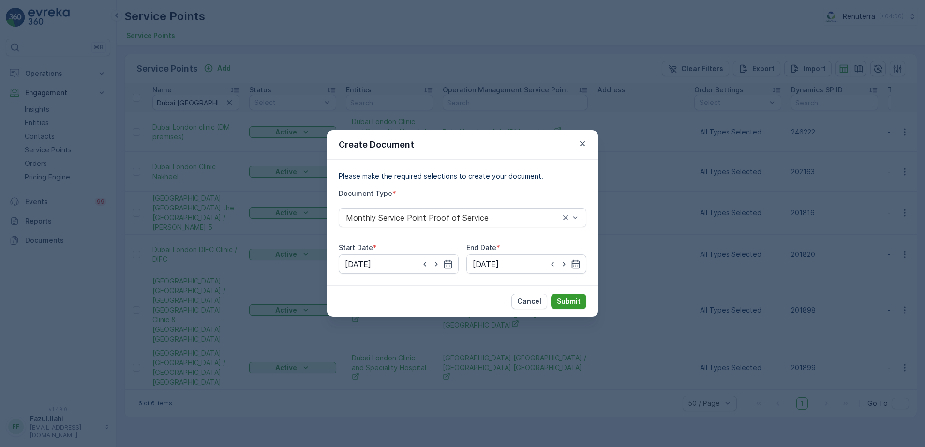
click at [574, 303] on p "Submit" at bounding box center [569, 301] width 24 height 10
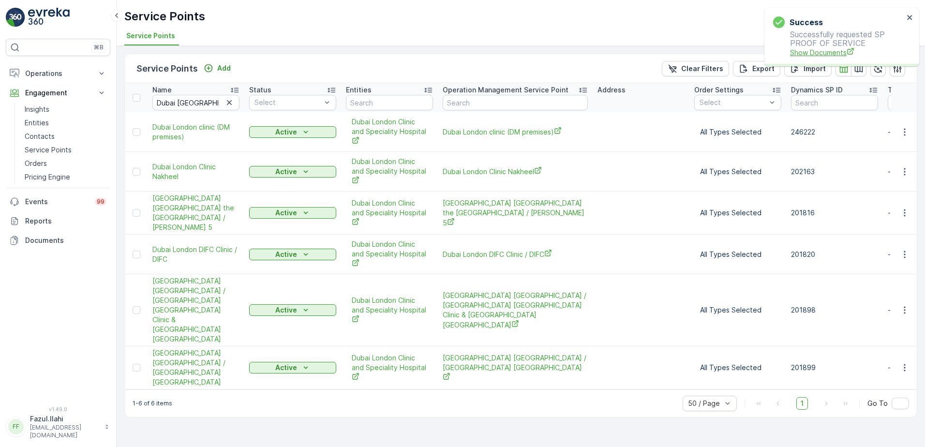
click at [826, 48] on span "Show Documents" at bounding box center [847, 52] width 114 height 10
click at [905, 168] on icon "button" at bounding box center [905, 172] width 10 height 10
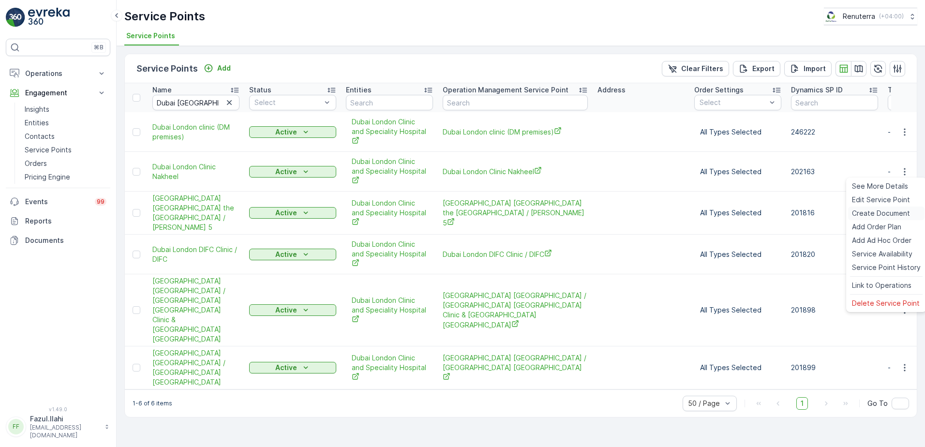
click at [876, 213] on span "Create Document" at bounding box center [881, 213] width 58 height 10
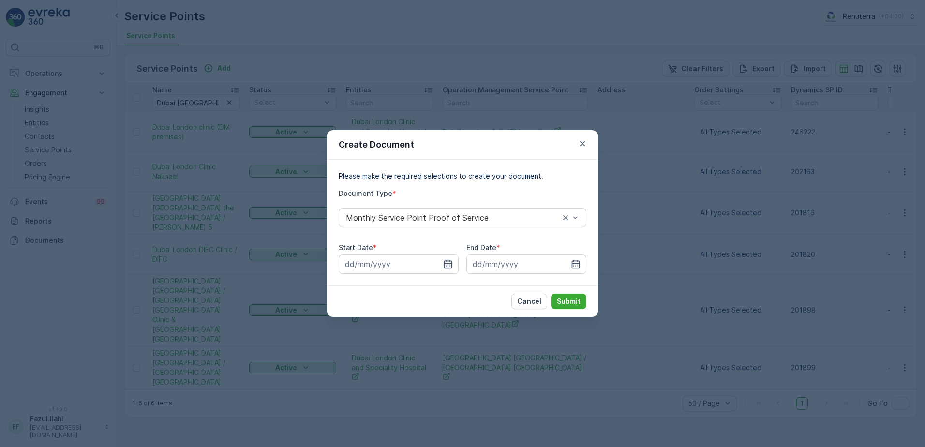
click at [446, 264] on icon "button" at bounding box center [448, 264] width 10 height 10
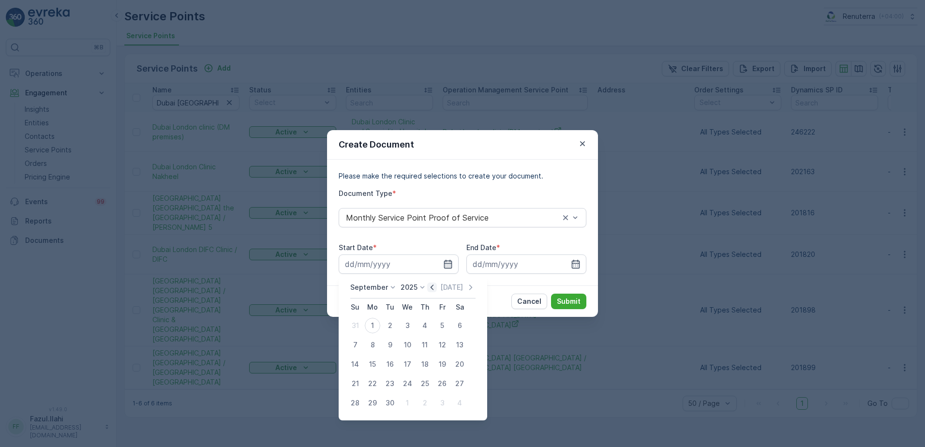
click at [429, 286] on icon "button" at bounding box center [432, 287] width 10 height 10
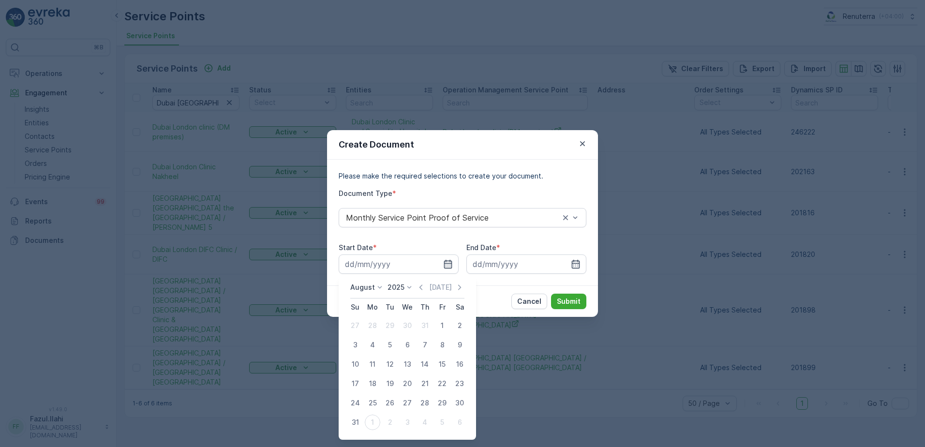
click at [439, 323] on div "1" at bounding box center [441, 325] width 15 height 15
type input "01.08.2025"
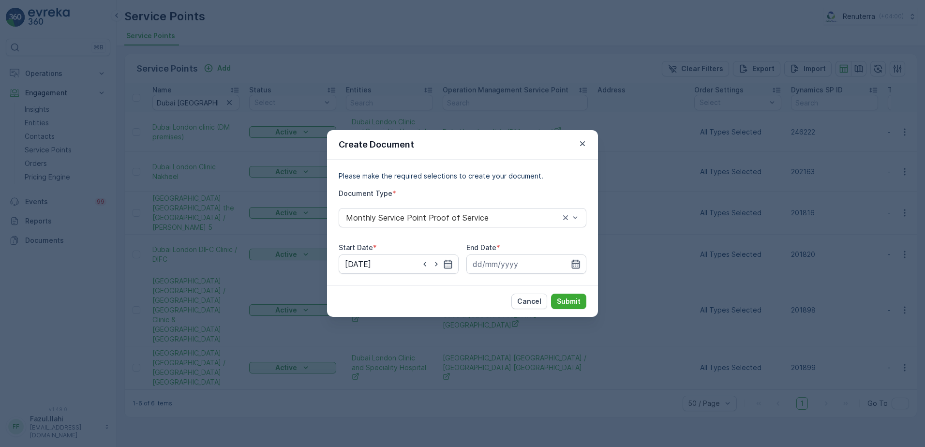
click at [574, 262] on icon "button" at bounding box center [576, 264] width 8 height 9
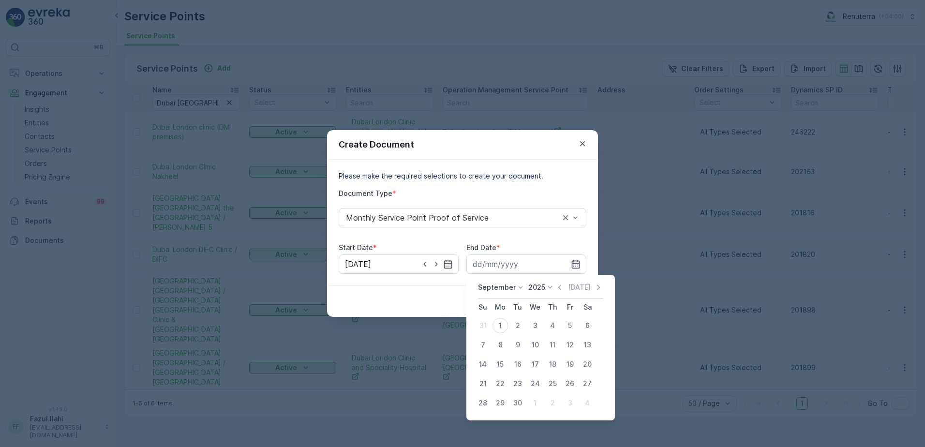
click at [560, 282] on div "September 2025 Today Su Mo Tu We Th Fr Sa 31 1 2 3 4 5 6 7 8 9 10 11 12 13 14 1…" at bounding box center [540, 348] width 148 height 146
click at [557, 289] on icon "button" at bounding box center [560, 287] width 10 height 10
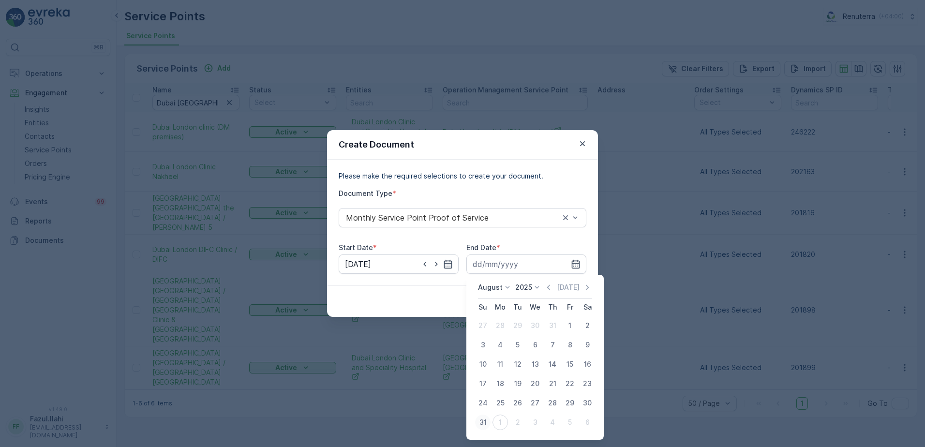
click at [485, 419] on div "31" at bounding box center [482, 421] width 15 height 15
type input "31.08.2025"
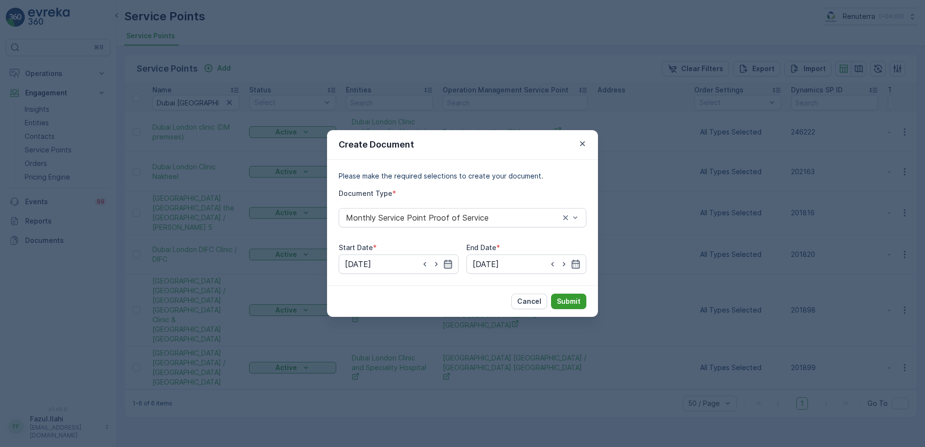
click at [569, 299] on p "Submit" at bounding box center [569, 301] width 24 height 10
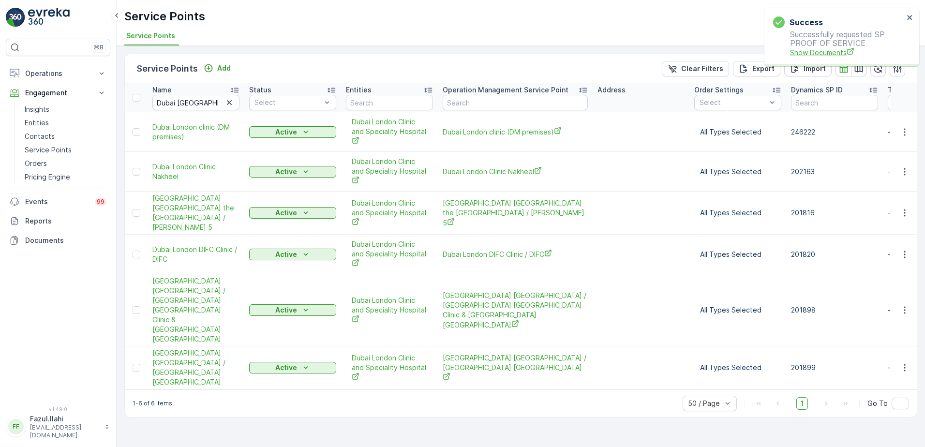
click at [829, 54] on span "Show Documents" at bounding box center [847, 52] width 114 height 10
click at [905, 210] on icon "button" at bounding box center [905, 213] width 10 height 10
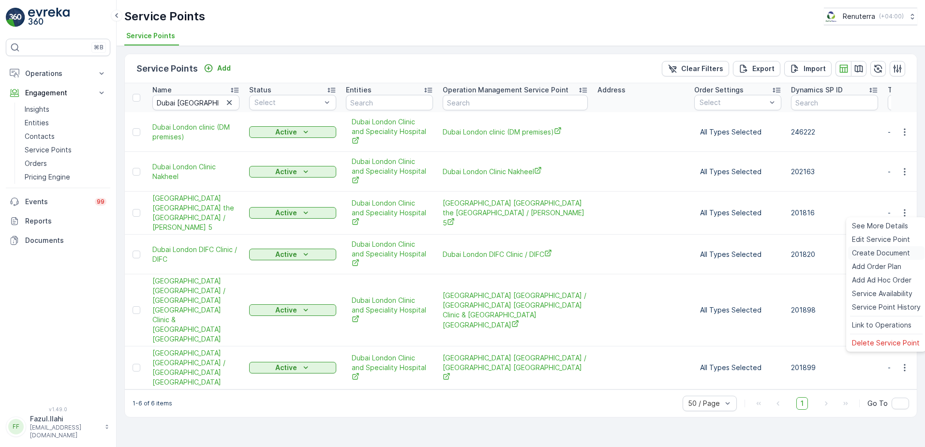
click at [883, 253] on span "Create Document" at bounding box center [881, 253] width 58 height 10
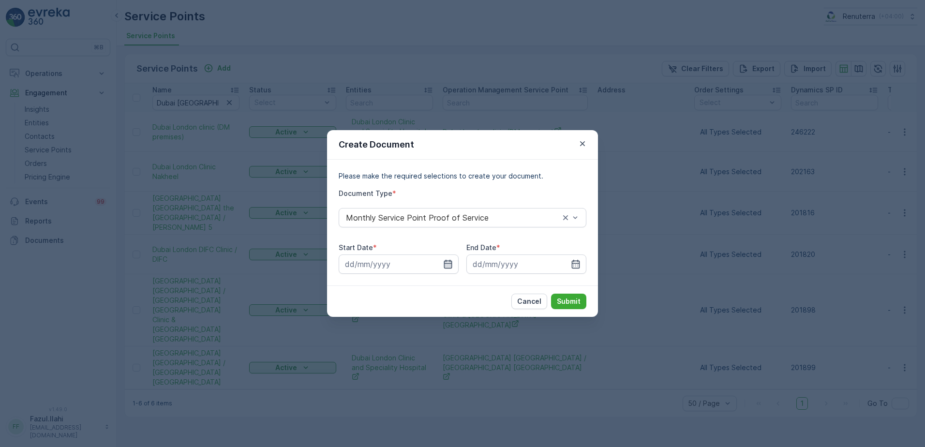
click at [447, 262] on icon "button" at bounding box center [448, 264] width 10 height 10
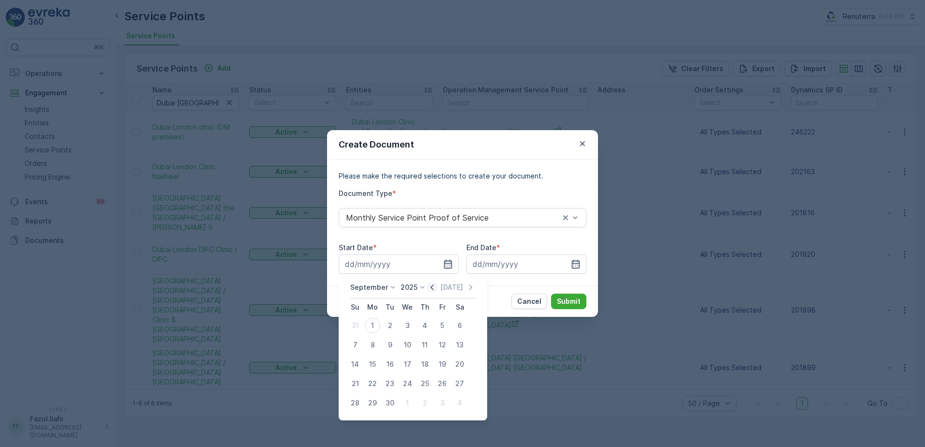
click at [429, 283] on icon "button" at bounding box center [432, 287] width 10 height 10
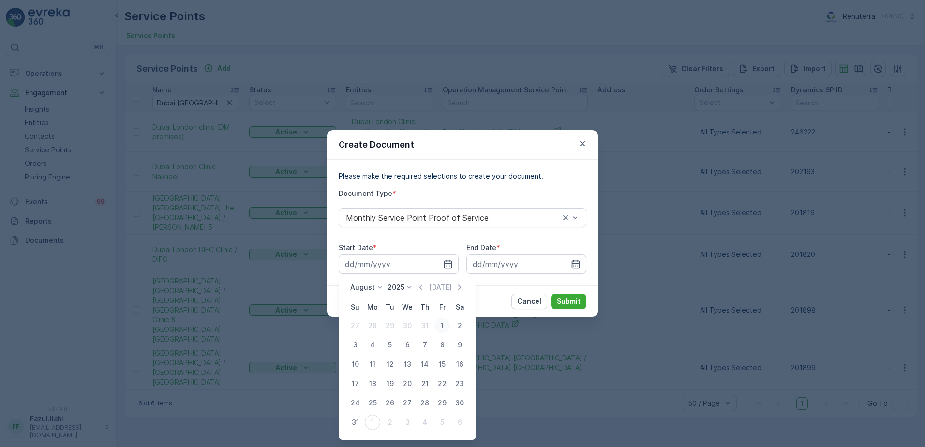
click at [446, 323] on div "1" at bounding box center [441, 325] width 15 height 15
type input "01.08.2025"
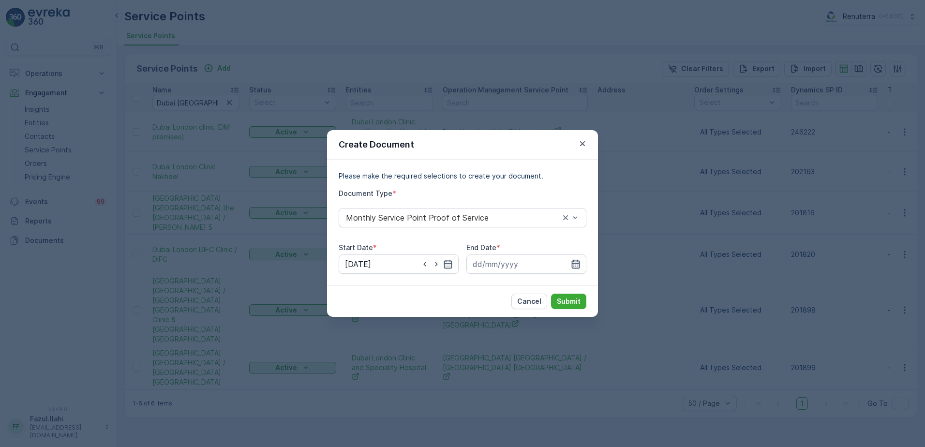
click at [573, 265] on icon "button" at bounding box center [576, 264] width 10 height 10
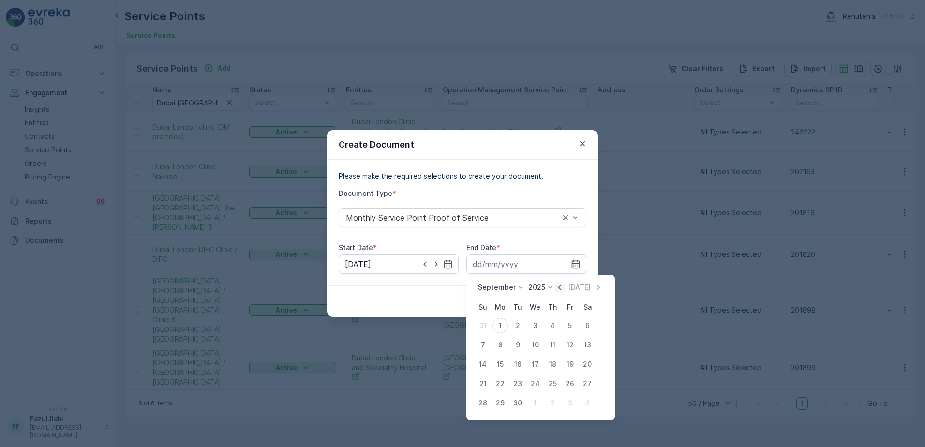
click at [558, 282] on icon "button" at bounding box center [560, 287] width 10 height 10
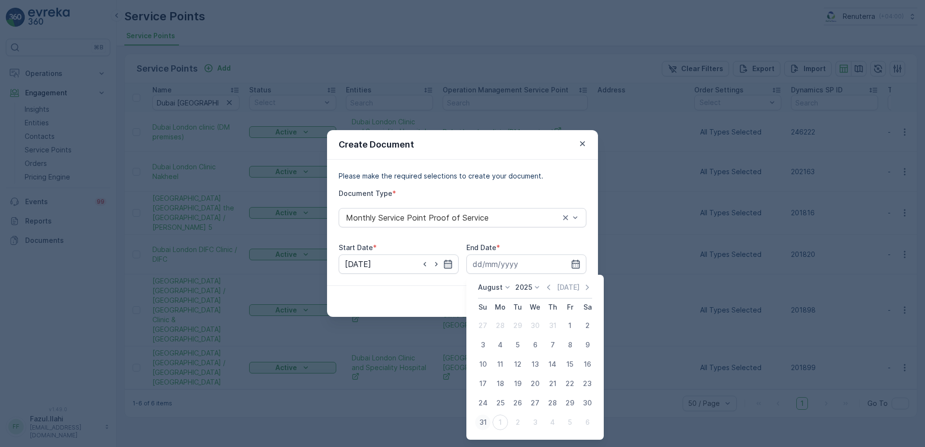
click at [482, 420] on div "31" at bounding box center [482, 421] width 15 height 15
type input "31.08.2025"
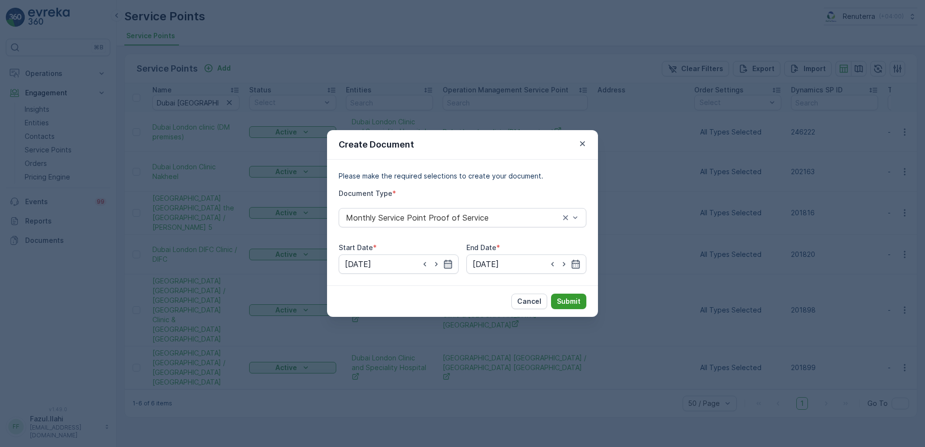
click at [573, 305] on p "Submit" at bounding box center [569, 301] width 24 height 10
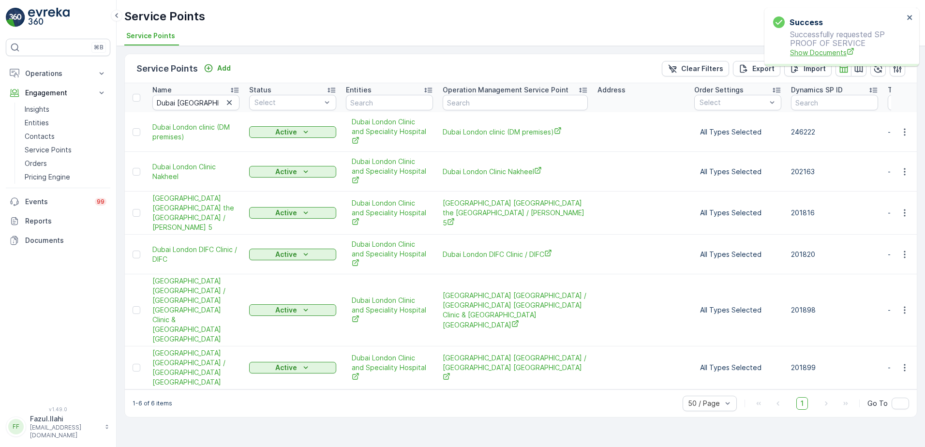
click at [815, 49] on span "Show Documents" at bounding box center [847, 52] width 114 height 10
click at [199, 103] on input "Dubai London" at bounding box center [195, 102] width 87 height 15
type input "royal"
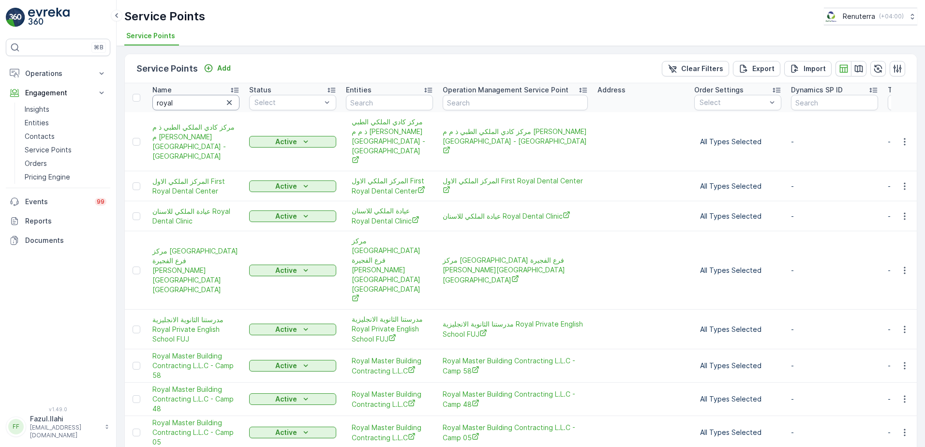
click at [185, 102] on input "royal" at bounding box center [195, 102] width 87 height 15
type input "royal env"
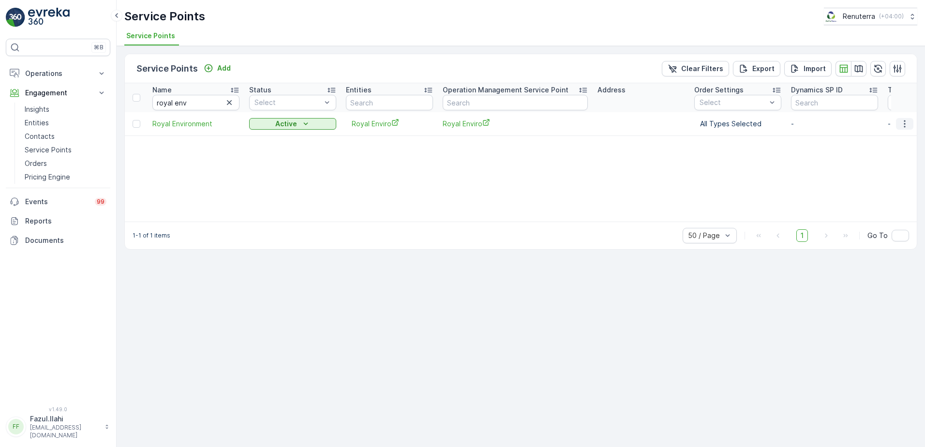
click at [905, 125] on icon "button" at bounding box center [905, 124] width 10 height 10
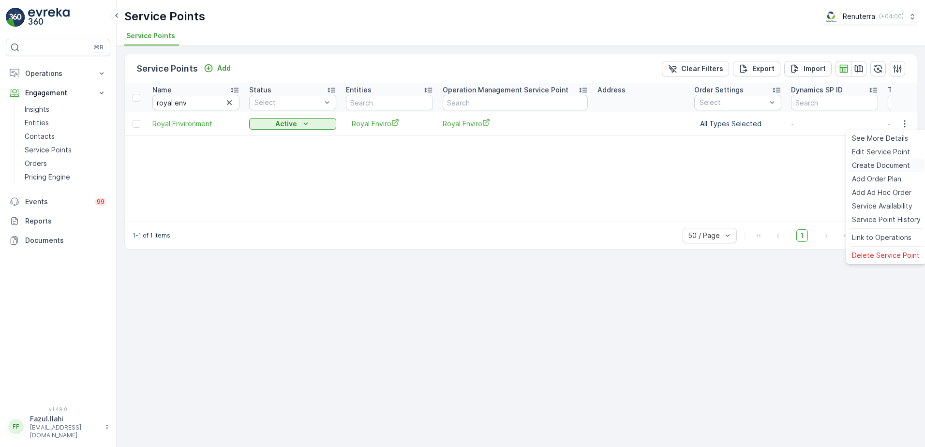
click at [870, 160] on div "Create Document" at bounding box center [886, 166] width 76 height 14
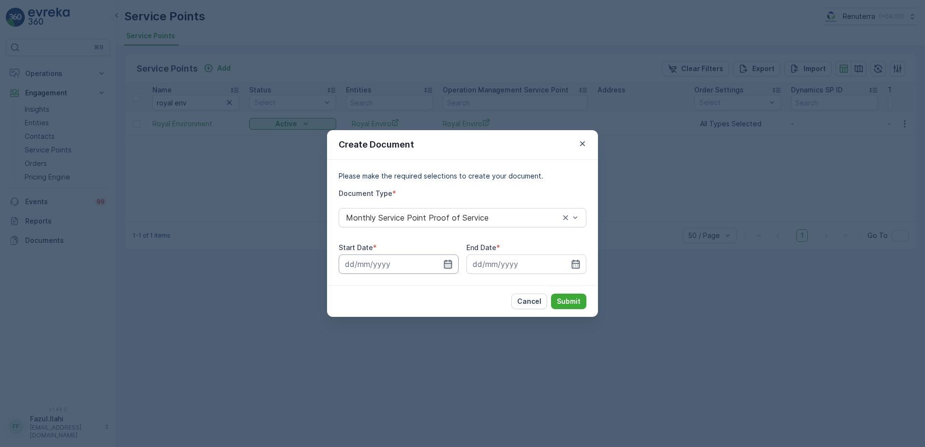
drag, startPoint x: 444, startPoint y: 259, endPoint x: 449, endPoint y: 270, distance: 12.3
click at [444, 259] on div at bounding box center [399, 263] width 120 height 19
click at [449, 263] on icon "button" at bounding box center [448, 264] width 8 height 9
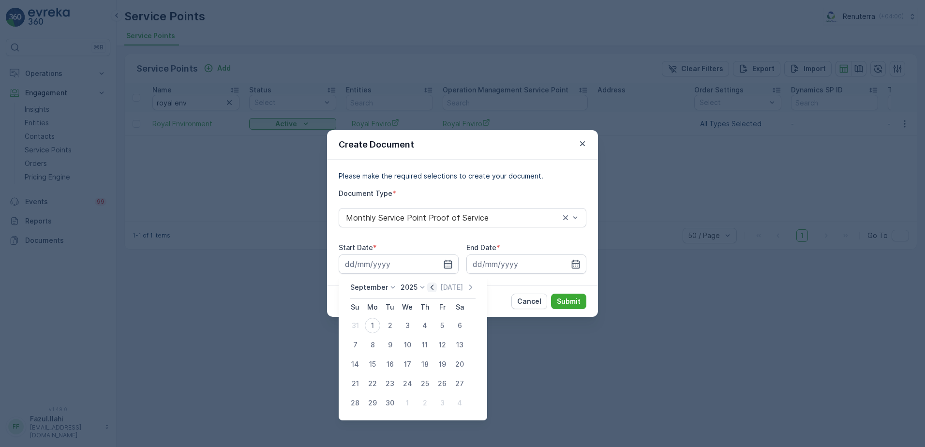
click at [429, 285] on icon "button" at bounding box center [432, 287] width 10 height 10
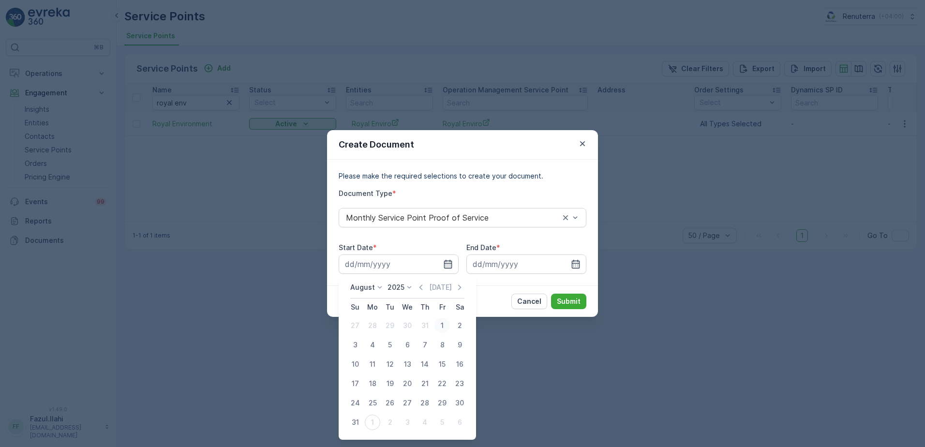
click at [441, 326] on div "1" at bounding box center [441, 325] width 15 height 15
type input "01.08.2025"
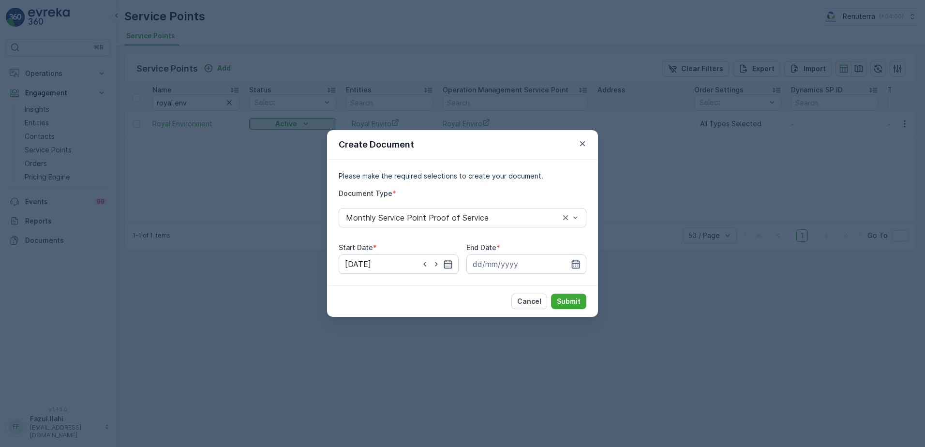
click at [571, 260] on icon "button" at bounding box center [576, 264] width 10 height 10
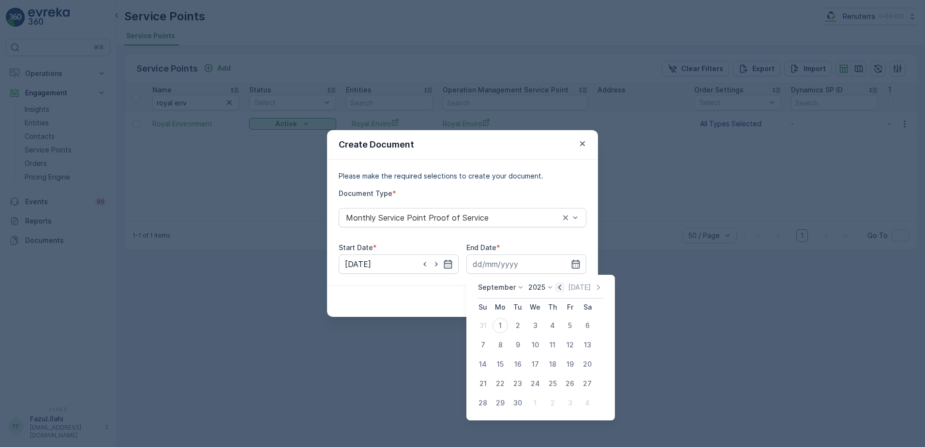
click at [558, 286] on icon "button" at bounding box center [559, 286] width 3 height 5
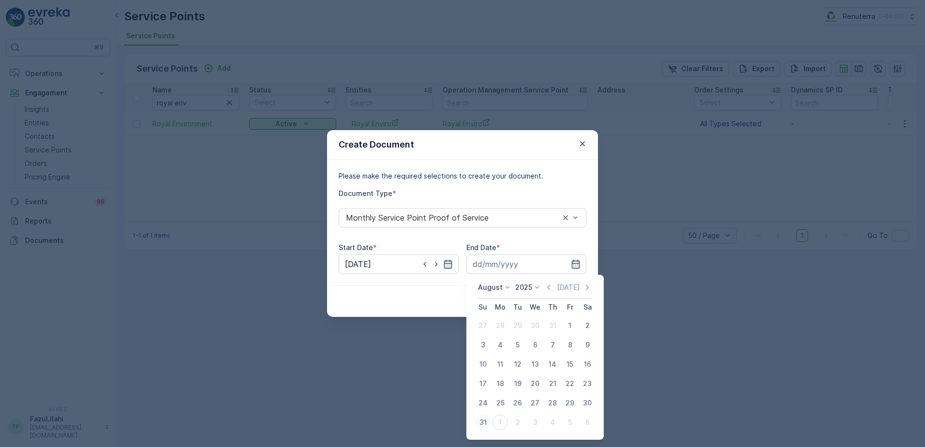
click at [481, 423] on div "31" at bounding box center [482, 421] width 15 height 15
type input "31.08.2025"
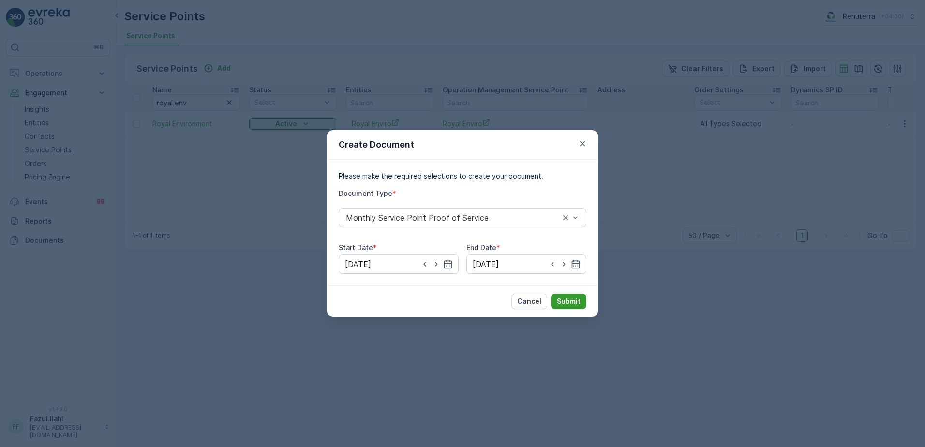
click at [565, 302] on p "Submit" at bounding box center [569, 301] width 24 height 10
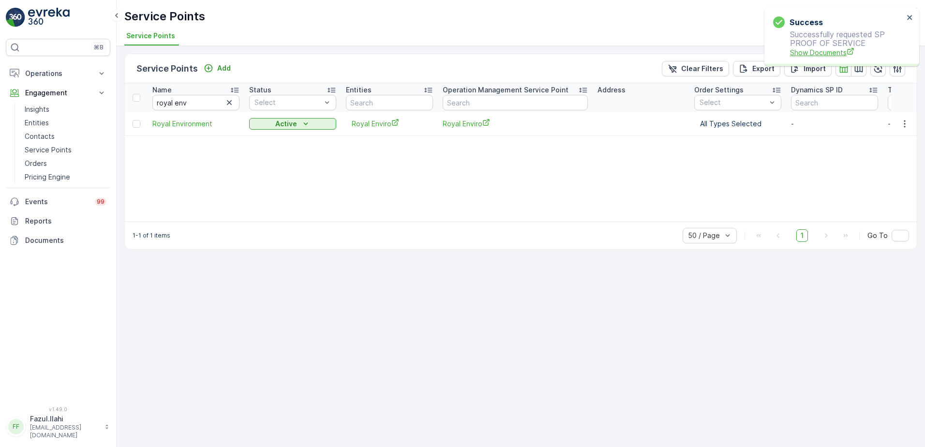
click at [830, 53] on span "Show Documents" at bounding box center [847, 52] width 114 height 10
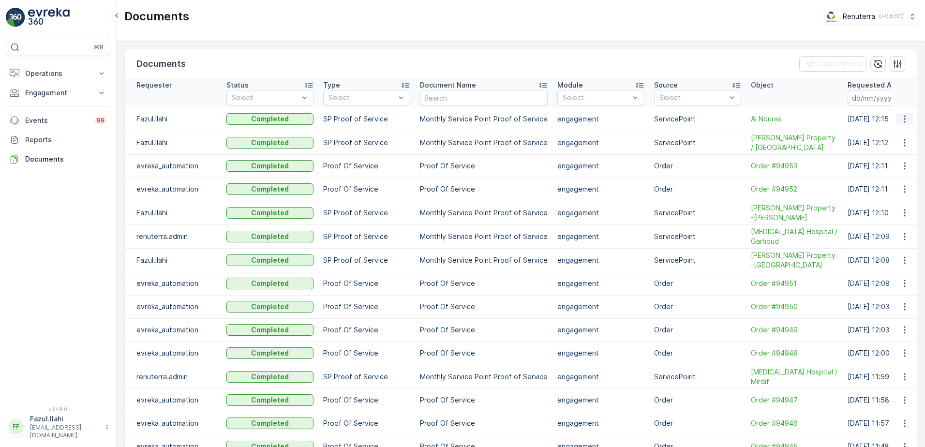
click at [901, 118] on icon "button" at bounding box center [905, 119] width 10 height 10
click at [892, 137] on span "See Details" at bounding box center [901, 134] width 37 height 10
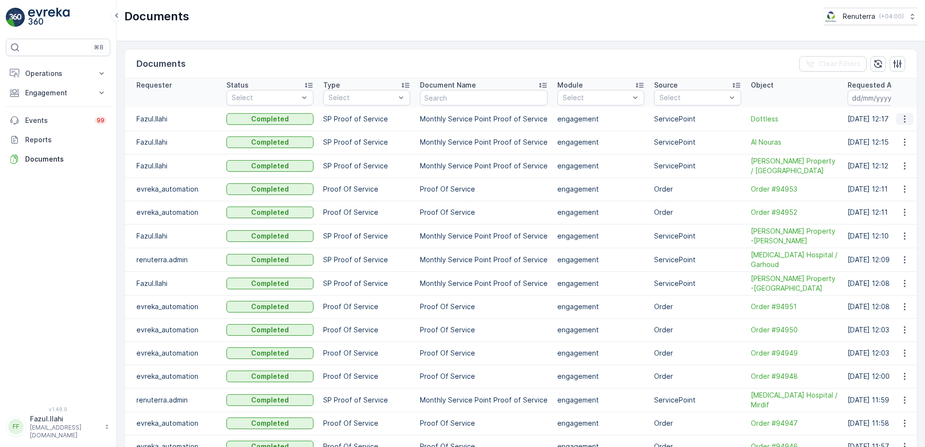
click at [897, 118] on button "button" at bounding box center [904, 119] width 17 height 12
click at [904, 132] on span "See Details" at bounding box center [907, 135] width 37 height 10
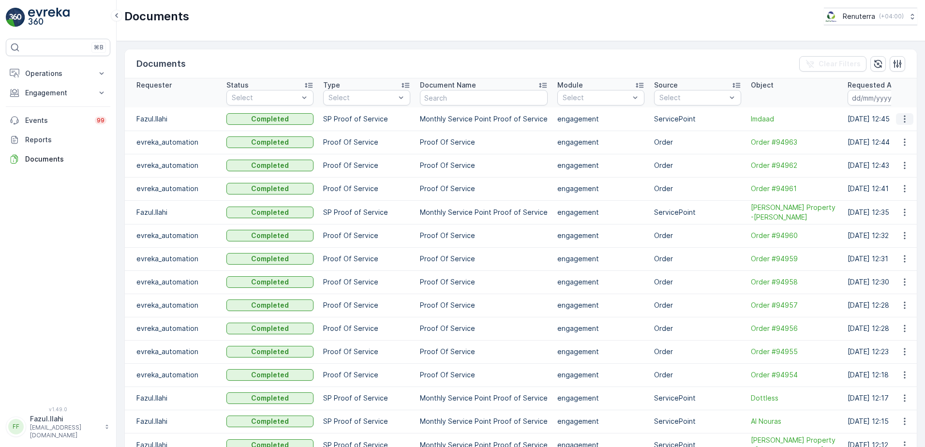
click at [901, 119] on icon "button" at bounding box center [905, 119] width 10 height 10
click at [895, 136] on span "See Details" at bounding box center [901, 134] width 37 height 10
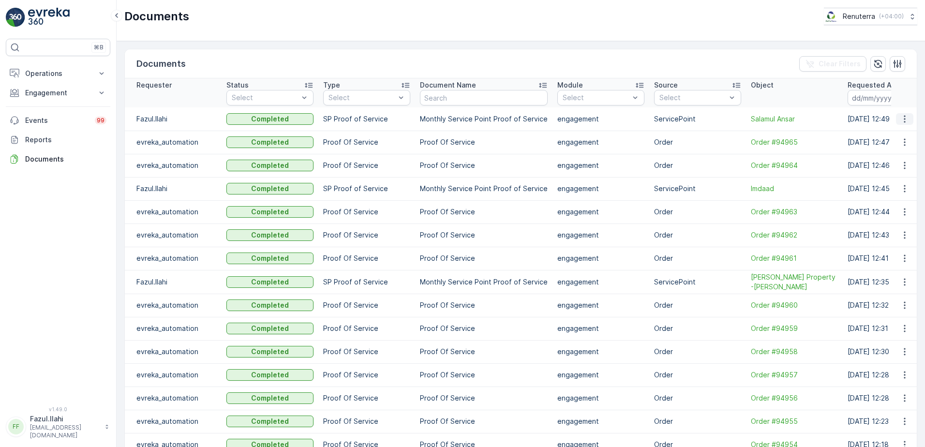
click at [907, 118] on button "button" at bounding box center [904, 119] width 17 height 12
click at [897, 136] on span "See Details" at bounding box center [901, 134] width 37 height 10
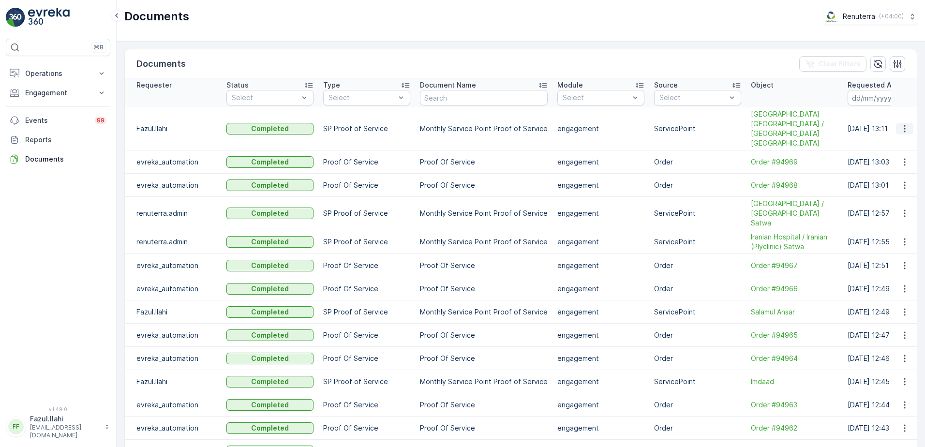
click at [903, 124] on icon "button" at bounding box center [905, 129] width 10 height 10
click at [900, 137] on span "See Details" at bounding box center [901, 138] width 37 height 10
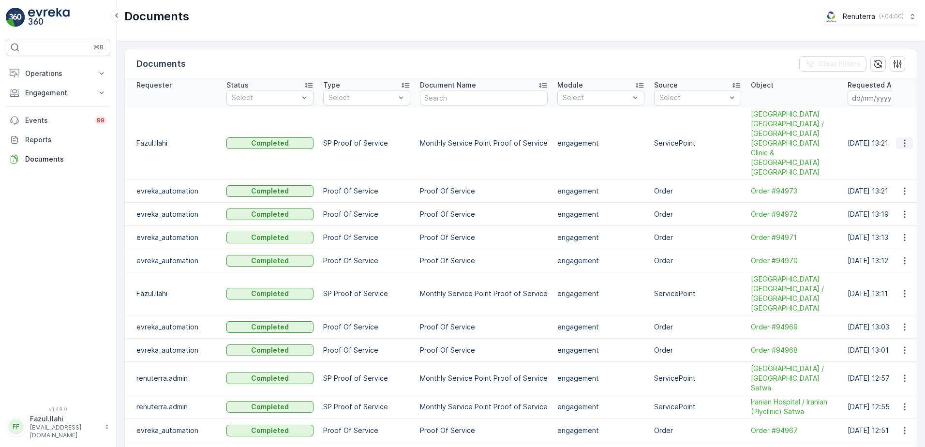
click at [901, 138] on icon "button" at bounding box center [905, 143] width 10 height 10
click at [904, 140] on span "See Details" at bounding box center [901, 138] width 37 height 10
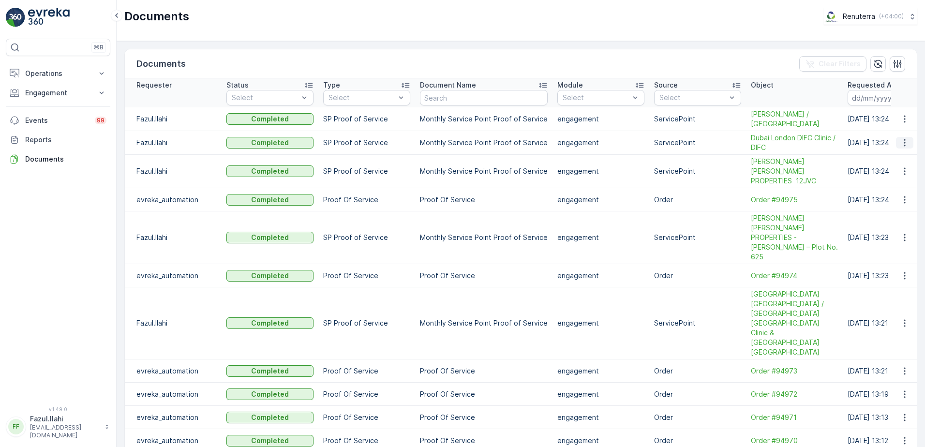
click at [903, 142] on icon "button" at bounding box center [903, 142] width 1 height 7
click at [899, 160] on span "See Details" at bounding box center [901, 157] width 37 height 10
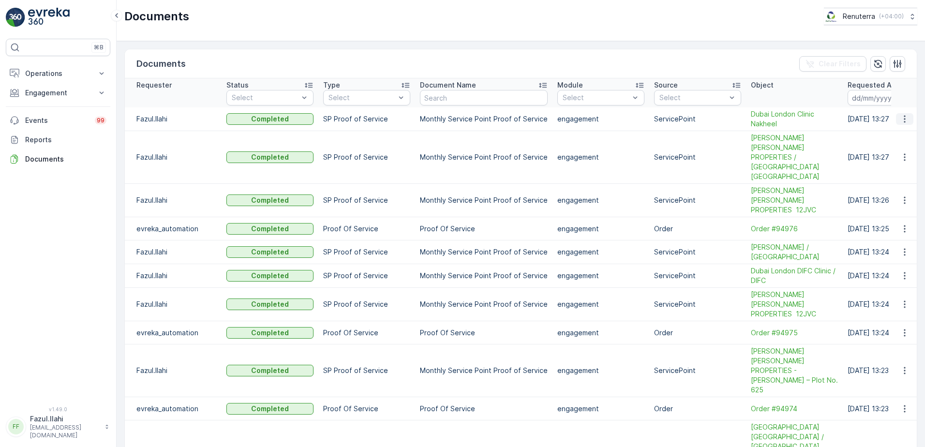
click at [900, 119] on icon "button" at bounding box center [905, 119] width 10 height 10
click at [906, 127] on div "See Details" at bounding box center [901, 134] width 45 height 14
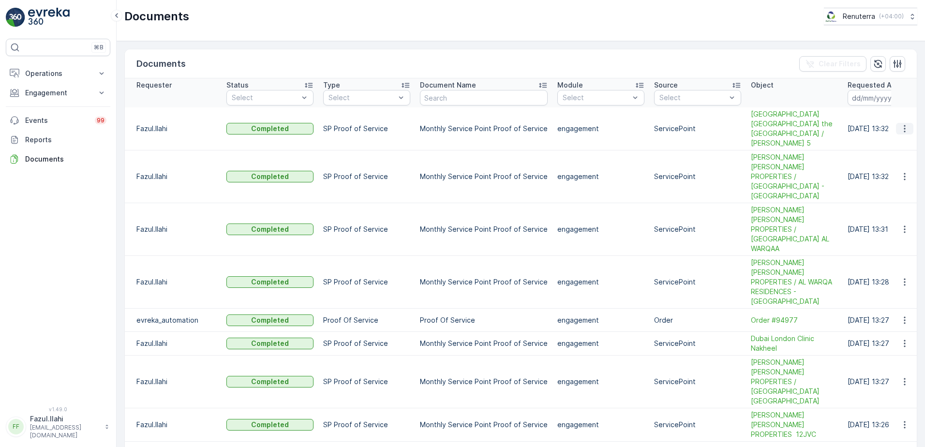
click at [900, 124] on icon "button" at bounding box center [905, 129] width 10 height 10
click at [903, 135] on span "See Details" at bounding box center [901, 134] width 37 height 10
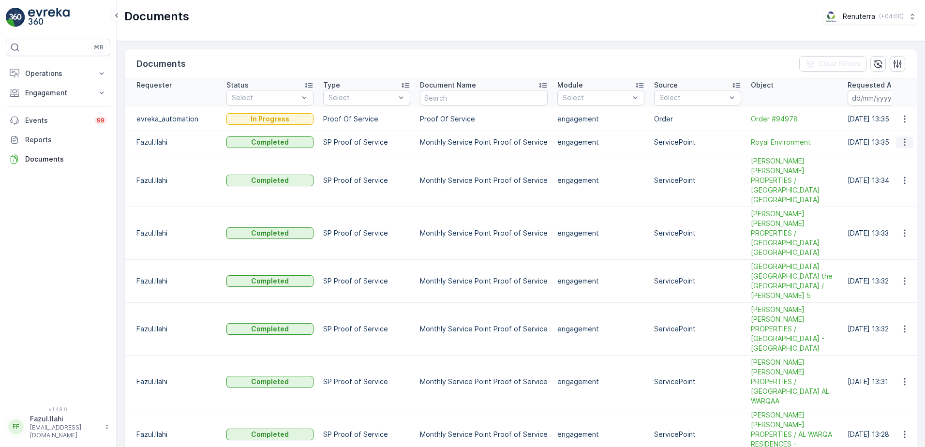
click at [903, 143] on icon "button" at bounding box center [903, 142] width 1 height 7
click at [899, 153] on span "See Details" at bounding box center [901, 157] width 37 height 10
